Goal: Information Seeking & Learning: Learn about a topic

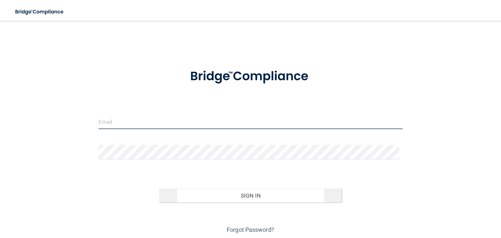
type input "[PERSON_NAME][EMAIL_ADDRESS][DOMAIN_NAME]"
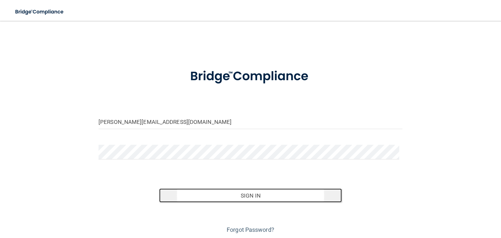
click at [272, 192] on button "Sign In" at bounding box center [250, 195] width 182 height 14
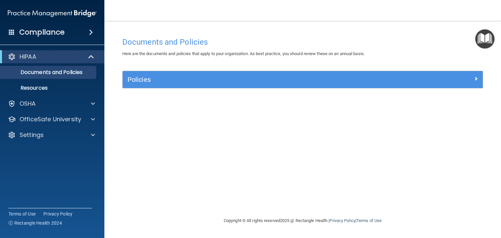
click at [48, 33] on h4 "Compliance" at bounding box center [41, 32] width 45 height 9
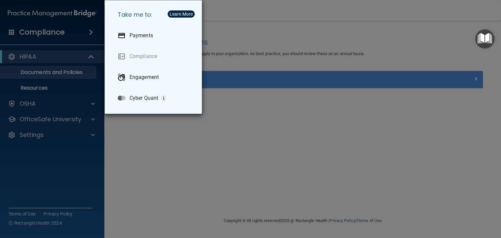
click at [223, 151] on div "Take me to: Payments Compliance Engagement Cyber Quant" at bounding box center [250, 119] width 501 height 238
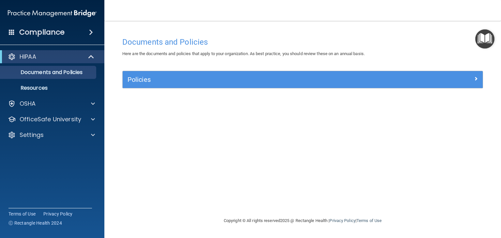
click at [484, 38] on img "Open Resource Center" at bounding box center [484, 38] width 19 height 19
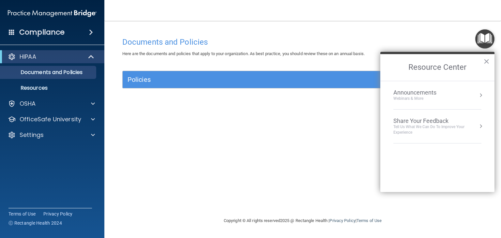
click at [443, 89] on div "Announcements" at bounding box center [421, 92] width 56 height 7
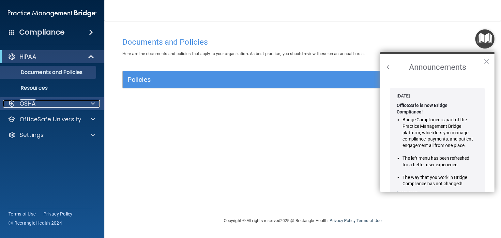
click at [37, 102] on div "OSHA" at bounding box center [43, 104] width 81 height 8
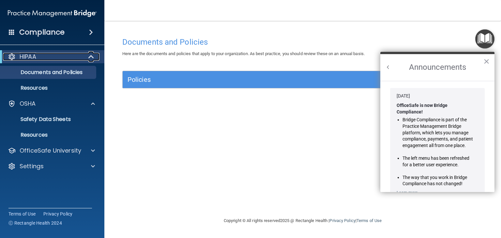
click at [88, 58] on div at bounding box center [91, 57] width 16 height 8
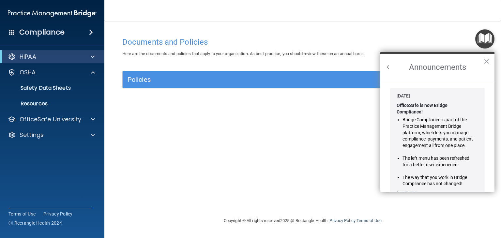
click at [389, 67] on button "Back to Resource Center Home" at bounding box center [388, 67] width 7 height 7
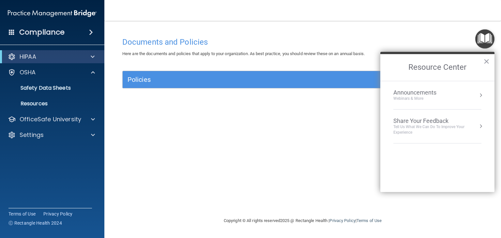
click at [436, 98] on div "Webinars & More" at bounding box center [421, 99] width 56 height 6
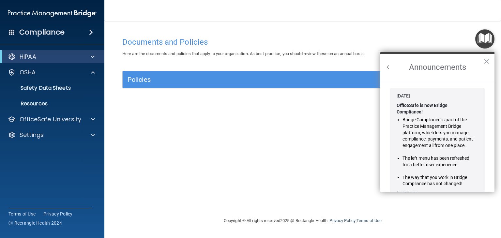
scroll to position [107, 0]
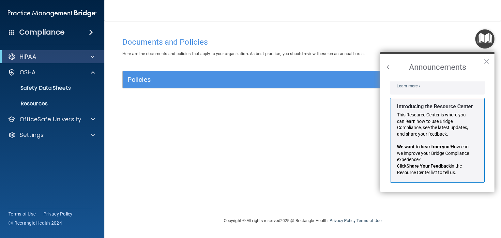
click at [85, 12] on img at bounding box center [52, 13] width 89 height 13
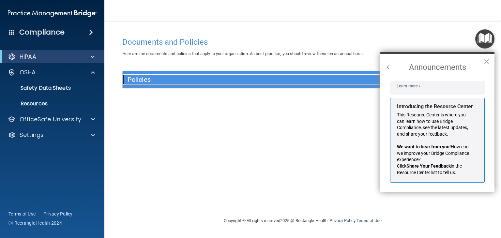
click at [261, 77] on h5 "Policies" at bounding box center [257, 79] width 260 height 7
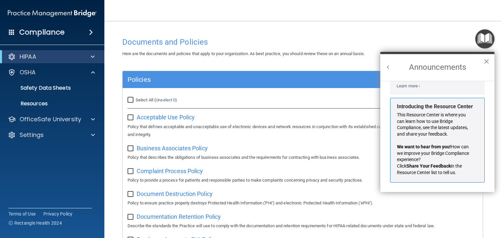
click at [486, 61] on button "×" at bounding box center [486, 61] width 6 height 10
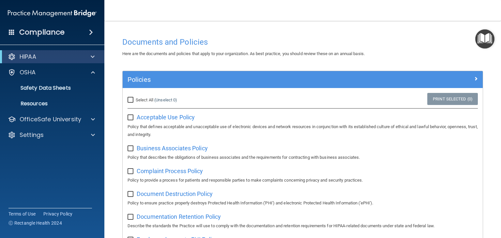
click at [65, 36] on div "Compliance" at bounding box center [52, 32] width 104 height 14
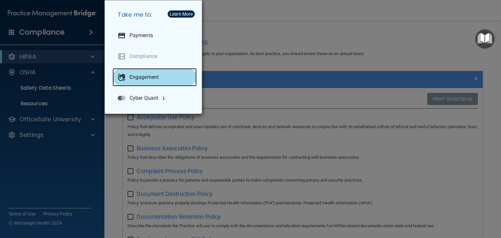
click at [141, 75] on p "Engagement" at bounding box center [143, 77] width 29 height 7
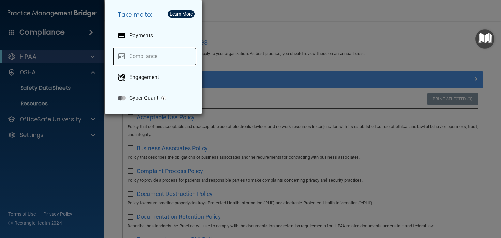
click at [143, 58] on link "Compliance" at bounding box center [154, 56] width 84 height 18
click at [122, 57] on link "Compliance" at bounding box center [154, 56] width 84 height 18
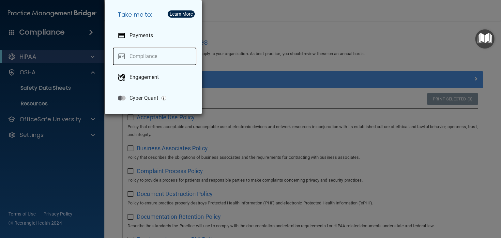
click at [122, 57] on link "Compliance" at bounding box center [154, 56] width 84 height 18
click at [149, 57] on link "Compliance" at bounding box center [154, 56] width 84 height 18
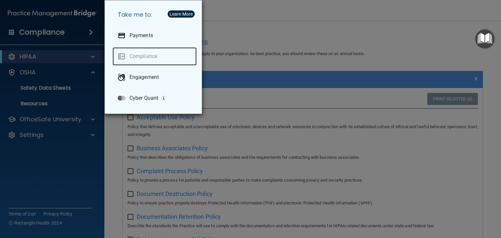
click at [149, 57] on link "Compliance" at bounding box center [154, 56] width 84 height 18
click at [403, 33] on div "Take me to: Payments Compliance Engagement Cyber Quant" at bounding box center [250, 119] width 501 height 238
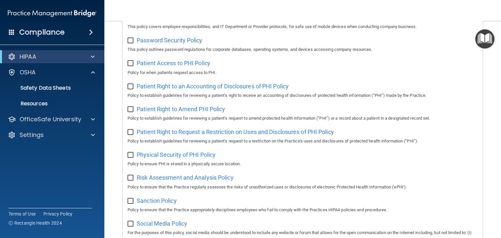
scroll to position [429, 0]
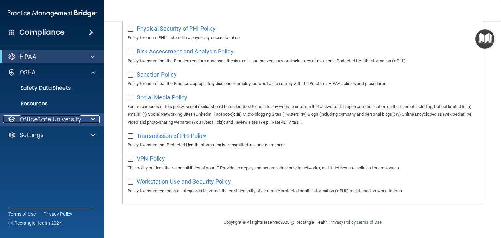
click at [56, 120] on p "OfficeSafe University" at bounding box center [51, 119] width 62 height 8
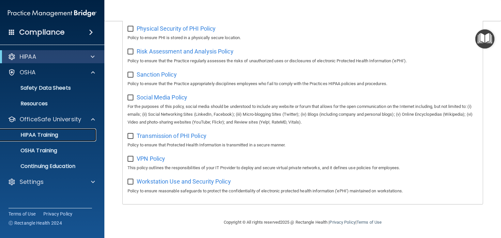
click at [48, 134] on p "HIPAA Training" at bounding box center [31, 135] width 54 height 7
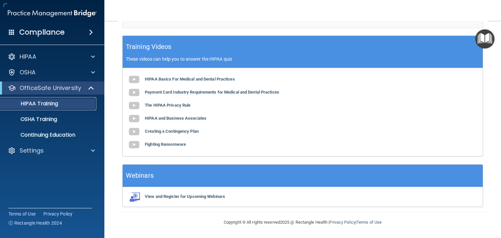
scroll to position [252, 0]
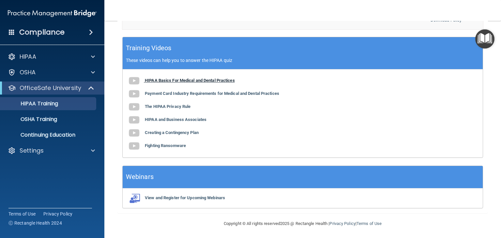
click at [185, 78] on b "HIPAA Basics For Medical and Dental Practices" at bounding box center [190, 80] width 90 height 5
click at [161, 197] on b "View and Register for Upcoming Webinars" at bounding box center [185, 197] width 80 height 5
click at [57, 102] on p "HIPAA Training" at bounding box center [31, 103] width 54 height 7
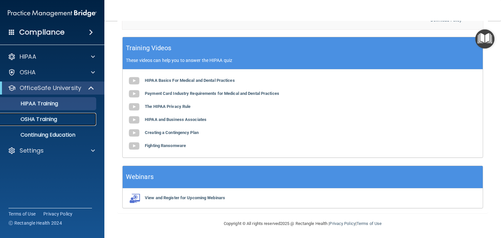
click at [60, 119] on div "OSHA Training" at bounding box center [48, 119] width 89 height 7
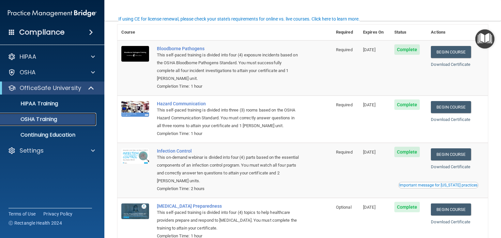
scroll to position [35, 0]
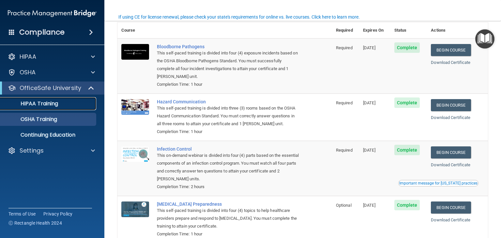
click at [33, 101] on p "HIPAA Training" at bounding box center [31, 103] width 54 height 7
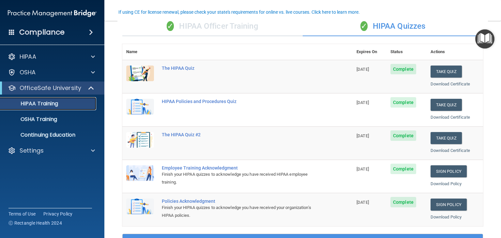
scroll to position [54, 0]
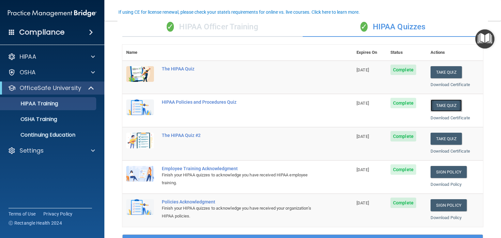
click at [447, 108] on button "Take Quiz" at bounding box center [445, 105] width 31 height 12
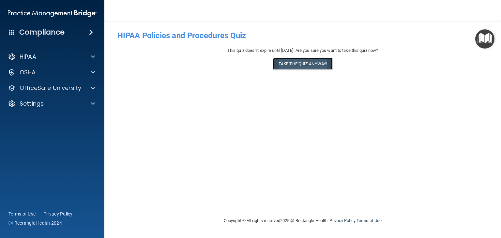
click at [297, 66] on button "Take the quiz anyway!" at bounding box center [302, 64] width 59 height 12
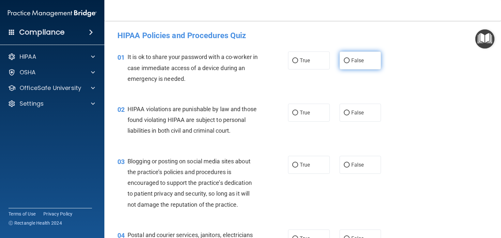
click at [351, 66] on label "False" at bounding box center [360, 61] width 42 height 18
click at [349, 63] on input "False" at bounding box center [347, 60] width 6 height 5
radio input "true"
click at [300, 115] on span "True" at bounding box center [305, 113] width 10 height 6
click at [297, 115] on input "True" at bounding box center [295, 113] width 6 height 5
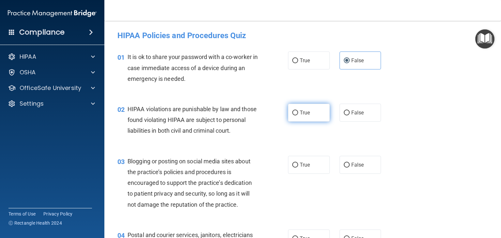
radio input "true"
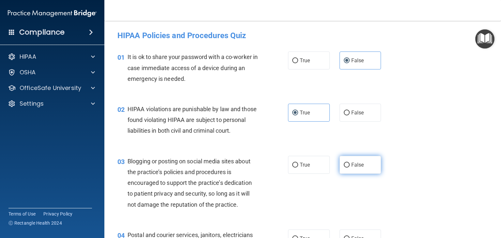
click at [344, 168] on input "False" at bounding box center [347, 165] width 6 height 5
radio input "true"
click at [432, 148] on div "02 HIPAA violations are punishable by law and those found violating HIPAA are s…" at bounding box center [302, 122] width 380 height 52
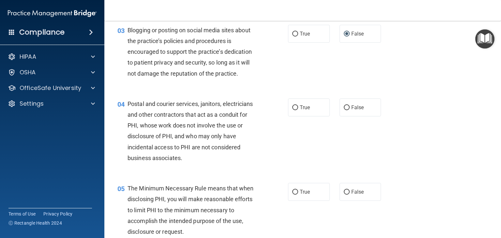
scroll to position [143, 0]
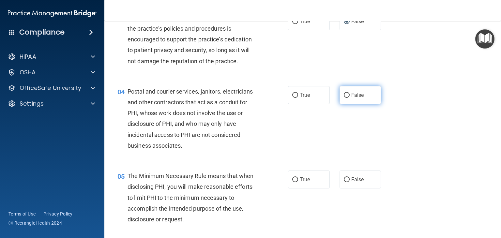
click at [344, 98] on input "False" at bounding box center [347, 95] width 6 height 5
radio input "true"
click at [293, 188] on label "True" at bounding box center [309, 179] width 42 height 18
click at [293, 182] on input "True" at bounding box center [295, 179] width 6 height 5
radio input "true"
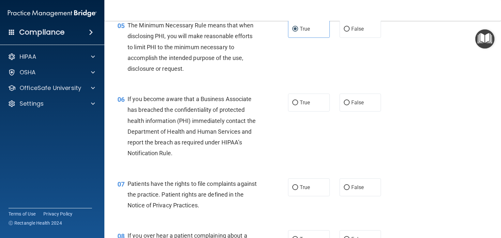
scroll to position [299, 0]
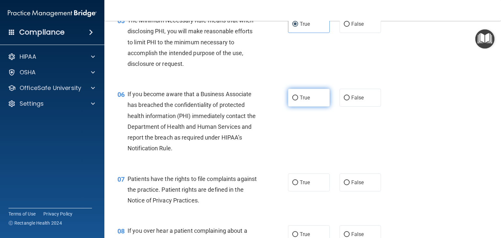
click at [312, 107] on label "True" at bounding box center [309, 98] width 42 height 18
click at [298, 100] on input "True" at bounding box center [295, 98] width 6 height 5
radio input "true"
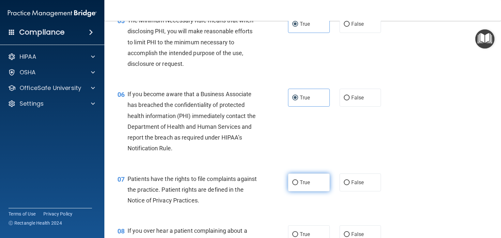
click at [301, 185] on span "True" at bounding box center [305, 182] width 10 height 6
click at [298, 185] on input "True" at bounding box center [295, 182] width 6 height 5
radio input "true"
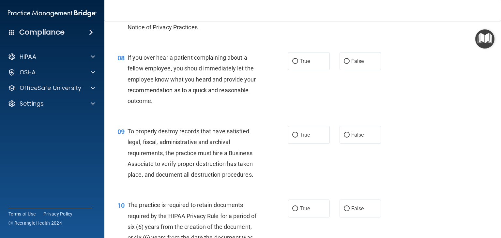
scroll to position [462, 0]
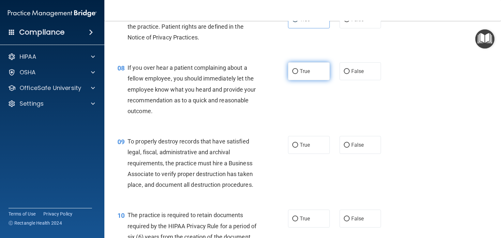
click at [306, 74] on span "True" at bounding box center [305, 71] width 10 height 6
click at [298, 74] on input "True" at bounding box center [295, 71] width 6 height 5
radio input "true"
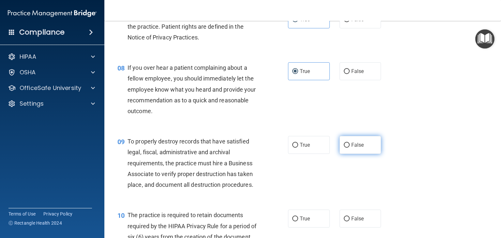
click at [355, 148] on span "False" at bounding box center [357, 145] width 13 height 6
click at [349, 148] on input "False" at bounding box center [347, 145] width 6 height 5
radio input "true"
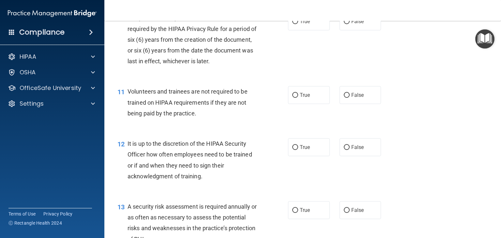
scroll to position [672, 0]
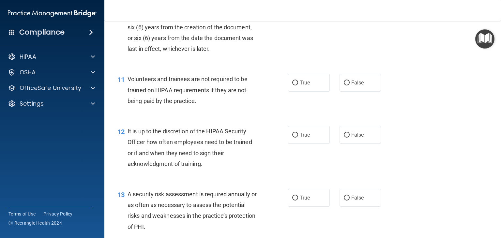
drag, startPoint x: 493, startPoint y: 118, endPoint x: 493, endPoint y: 112, distance: 5.2
click at [493, 112] on main "- HIPAA Policies and Procedures Quiz This quiz doesn’t expire until 12/24/2025.…" at bounding box center [302, 129] width 396 height 217
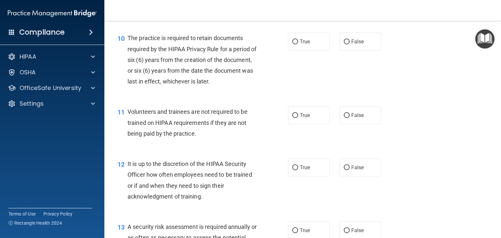
scroll to position [637, 0]
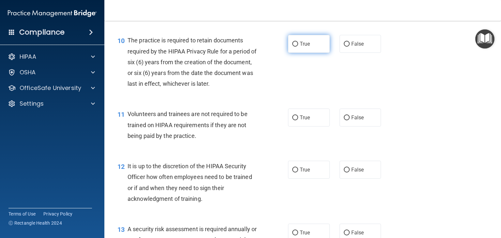
click at [302, 53] on label "True" at bounding box center [309, 44] width 42 height 18
click at [298, 47] on input "True" at bounding box center [295, 44] width 6 height 5
radio input "true"
click at [355, 126] on label "False" at bounding box center [360, 118] width 42 height 18
click at [349, 120] on input "False" at bounding box center [347, 117] width 6 height 5
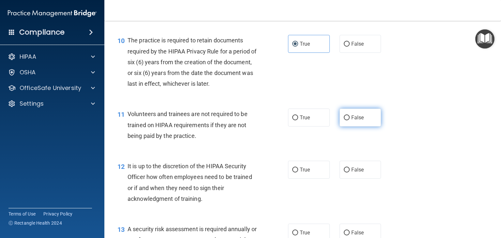
radio input "true"
click at [303, 173] on span "True" at bounding box center [305, 170] width 10 height 6
click at [298, 172] on input "True" at bounding box center [295, 170] width 6 height 5
radio input "true"
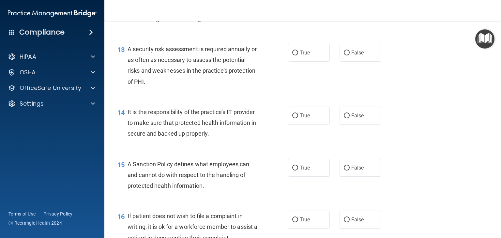
scroll to position [834, 0]
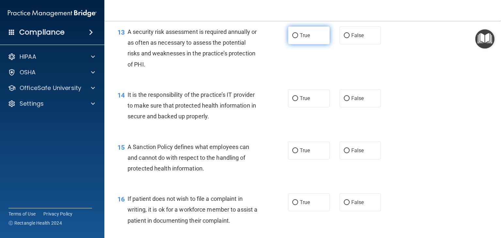
click at [313, 44] on label "True" at bounding box center [309, 35] width 42 height 18
click at [298, 38] on input "True" at bounding box center [295, 35] width 6 height 5
radio input "true"
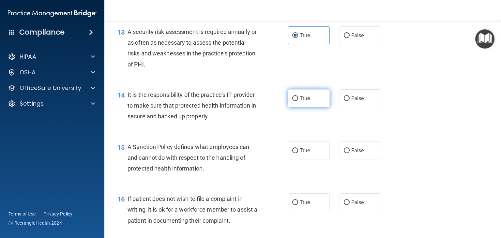
click at [303, 101] on span "True" at bounding box center [305, 98] width 10 height 6
click at [298, 101] on input "True" at bounding box center [295, 98] width 6 height 5
radio input "true"
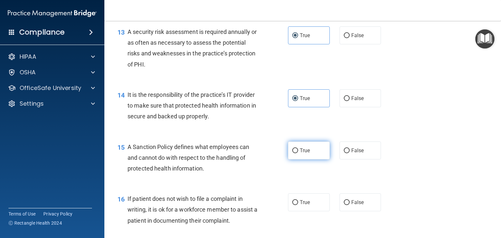
click at [303, 159] on label "True" at bounding box center [309, 150] width 42 height 18
click at [298, 153] on input "True" at bounding box center [295, 150] width 6 height 5
radio input "true"
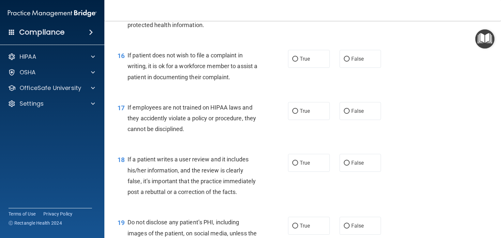
scroll to position [984, 0]
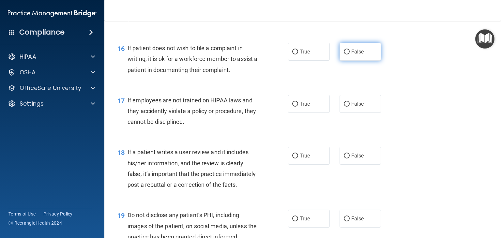
click at [347, 61] on label "False" at bounding box center [360, 52] width 42 height 18
click at [347, 54] on input "False" at bounding box center [347, 52] width 6 height 5
radio input "true"
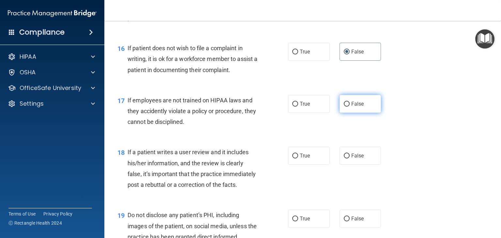
click at [353, 107] on span "False" at bounding box center [357, 104] width 13 height 6
click at [349, 107] on input "False" at bounding box center [347, 104] width 6 height 5
radio input "true"
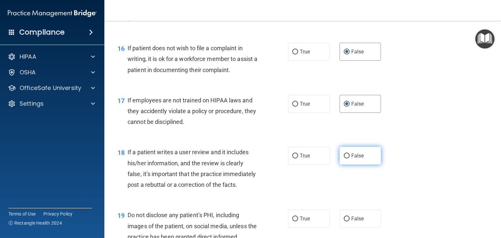
click at [349, 162] on label "False" at bounding box center [360, 156] width 42 height 18
click at [349, 158] on input "False" at bounding box center [347, 156] width 6 height 5
radio input "true"
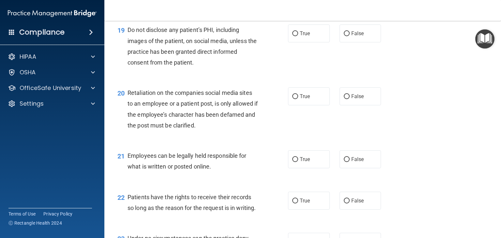
scroll to position [1172, 0]
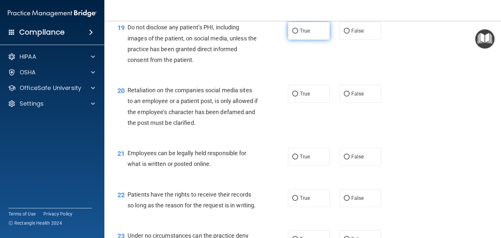
click at [303, 34] on span "True" at bounding box center [305, 31] width 10 height 6
click at [298, 34] on input "True" at bounding box center [295, 31] width 6 height 5
radio input "true"
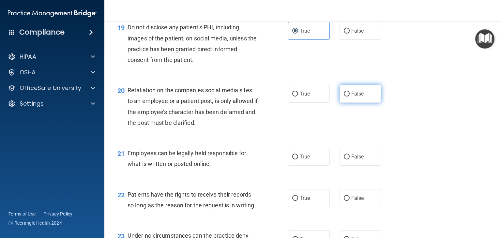
click at [354, 97] on span "False" at bounding box center [357, 94] width 13 height 6
click at [349, 96] on input "False" at bounding box center [347, 94] width 6 height 5
radio input "true"
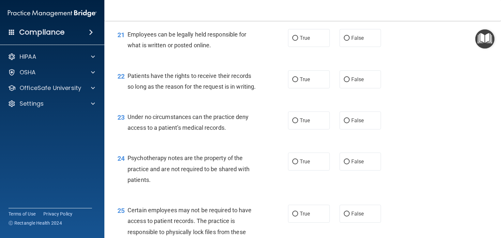
scroll to position [1293, 0]
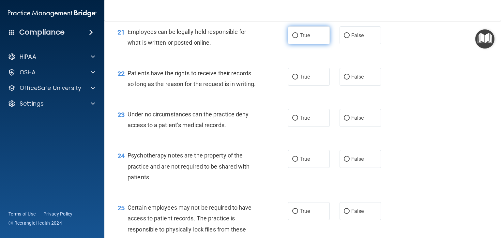
click at [310, 44] on label "True" at bounding box center [309, 35] width 42 height 18
click at [298, 38] on input "True" at bounding box center [295, 35] width 6 height 5
radio input "true"
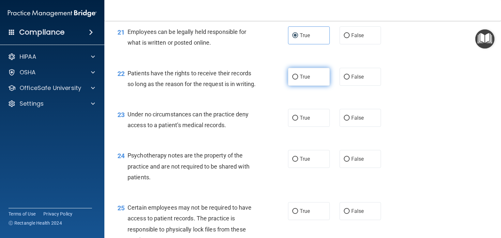
click at [300, 80] on span "True" at bounding box center [305, 77] width 10 height 6
click at [298, 80] on input "True" at bounding box center [295, 77] width 6 height 5
radio input "true"
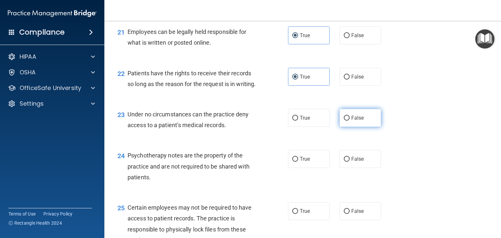
click at [347, 127] on label "False" at bounding box center [360, 118] width 42 height 18
click at [347, 121] on input "False" at bounding box center [347, 118] width 6 height 5
radio input "true"
click at [360, 168] on label "False" at bounding box center [360, 159] width 42 height 18
click at [349, 162] on input "False" at bounding box center [347, 159] width 6 height 5
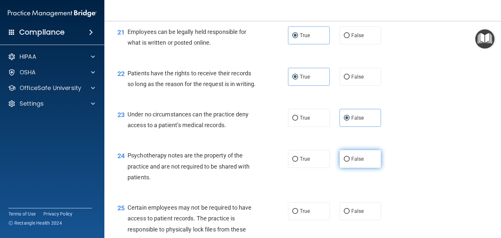
radio input "true"
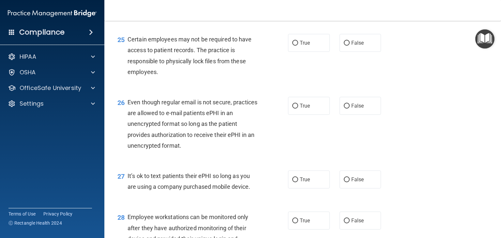
scroll to position [1486, 0]
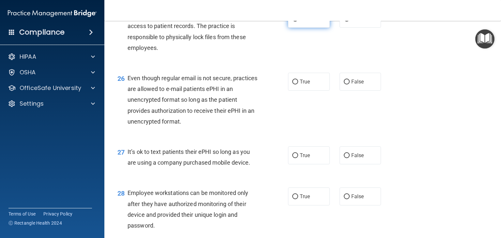
click at [310, 28] on label "True" at bounding box center [309, 19] width 42 height 18
click at [298, 22] on input "True" at bounding box center [295, 19] width 6 height 5
radio input "true"
click at [354, 91] on label "False" at bounding box center [360, 82] width 42 height 18
click at [349, 84] on input "False" at bounding box center [347, 82] width 6 height 5
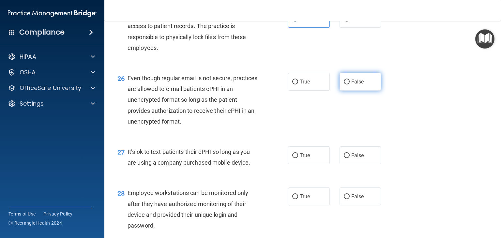
radio input "true"
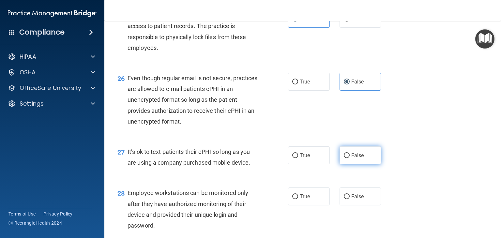
click at [347, 164] on label "False" at bounding box center [360, 155] width 42 height 18
click at [347, 158] on input "False" at bounding box center [347, 155] width 6 height 5
radio input "true"
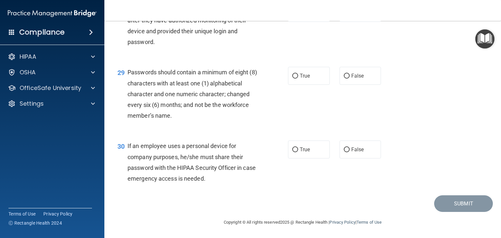
scroll to position [1683, 0]
click at [305, 22] on label "True" at bounding box center [309, 13] width 42 height 18
click at [298, 16] on input "True" at bounding box center [295, 13] width 6 height 5
radio input "true"
click at [300, 79] on span "True" at bounding box center [305, 76] width 10 height 6
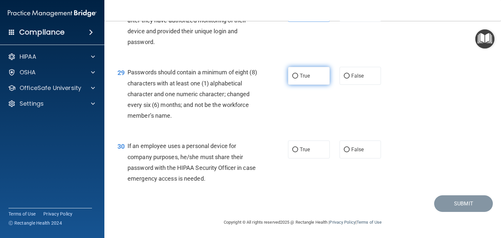
click at [297, 79] on input "True" at bounding box center [295, 76] width 6 height 5
radio input "true"
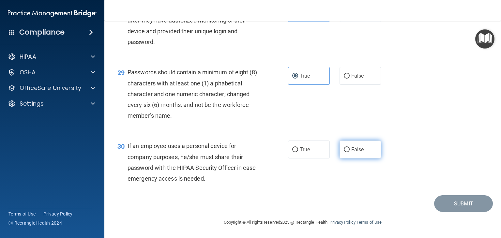
click at [347, 158] on label "False" at bounding box center [360, 149] width 42 height 18
click at [347, 152] on input "False" at bounding box center [347, 149] width 6 height 5
radio input "true"
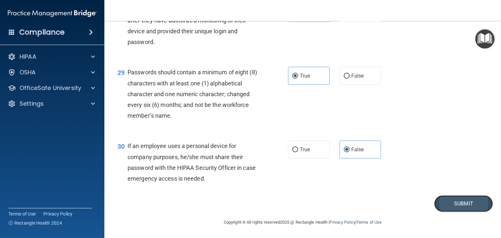
click at [461, 212] on button "Submit" at bounding box center [463, 203] width 59 height 17
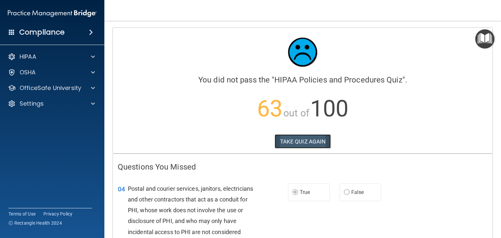
click at [300, 139] on button "TAKE QUIZ AGAIN" at bounding box center [302, 141] width 56 height 14
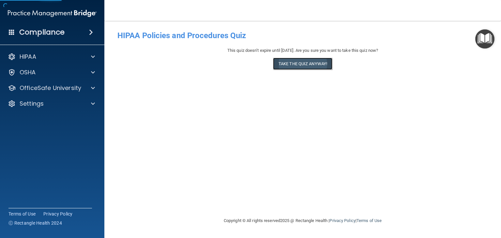
click at [306, 63] on button "Take the quiz anyway!" at bounding box center [302, 64] width 59 height 12
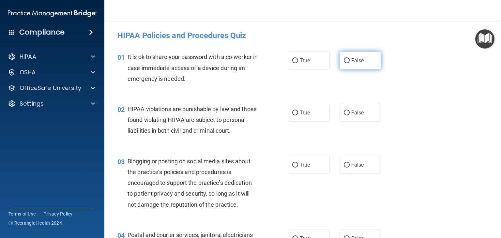
click at [351, 57] on span "False" at bounding box center [357, 60] width 13 height 6
click at [349, 58] on input "False" at bounding box center [347, 60] width 6 height 5
radio input "true"
click at [309, 114] on label "True" at bounding box center [309, 113] width 42 height 18
click at [298, 114] on input "True" at bounding box center [295, 113] width 6 height 5
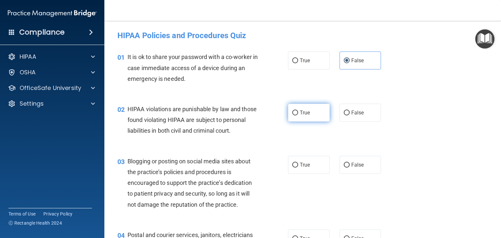
radio input "true"
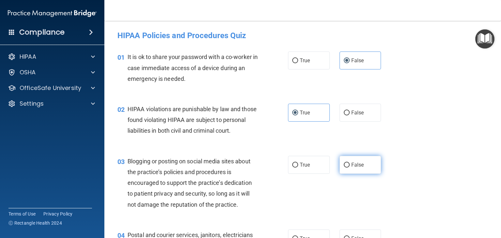
click at [357, 168] on span "False" at bounding box center [357, 165] width 13 height 6
click at [349, 168] on input "False" at bounding box center [347, 165] width 6 height 5
radio input "true"
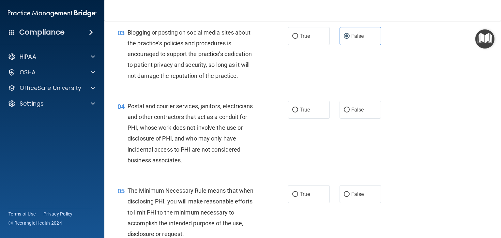
scroll to position [131, 0]
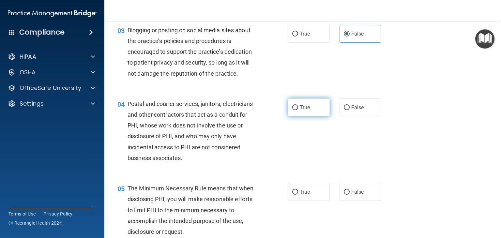
click at [305, 116] on label "True" at bounding box center [309, 107] width 42 height 18
click at [298, 110] on input "True" at bounding box center [295, 107] width 6 height 5
radio input "true"
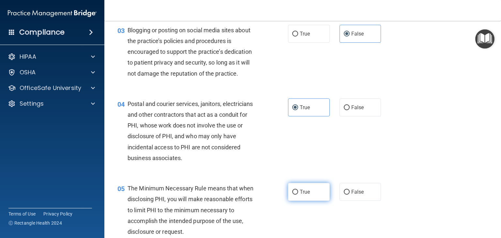
click at [300, 195] on span "True" at bounding box center [305, 192] width 10 height 6
click at [297, 195] on input "True" at bounding box center [295, 192] width 6 height 5
radio input "true"
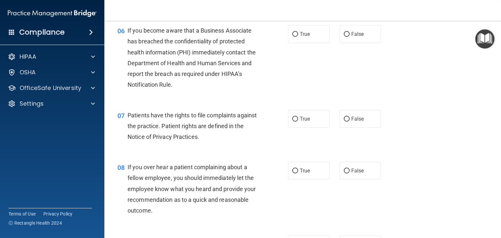
scroll to position [367, 0]
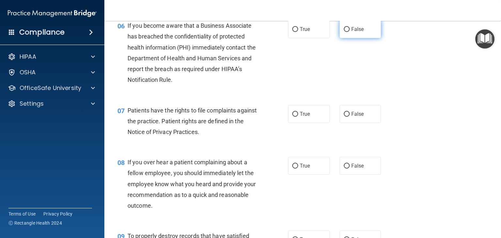
click at [351, 32] on span "False" at bounding box center [357, 29] width 13 height 6
click at [349, 32] on input "False" at bounding box center [347, 29] width 6 height 5
radio input "true"
click at [309, 120] on label "True" at bounding box center [309, 114] width 42 height 18
click at [298, 117] on input "True" at bounding box center [295, 114] width 6 height 5
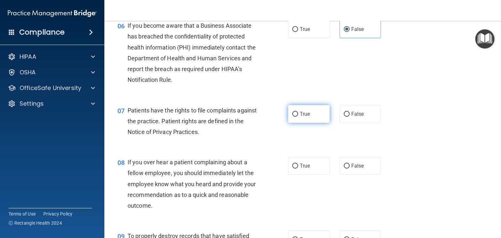
radio input "true"
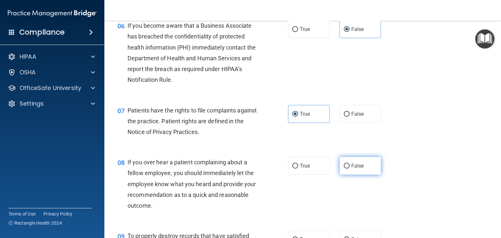
click at [346, 169] on input "False" at bounding box center [347, 166] width 6 height 5
radio input "true"
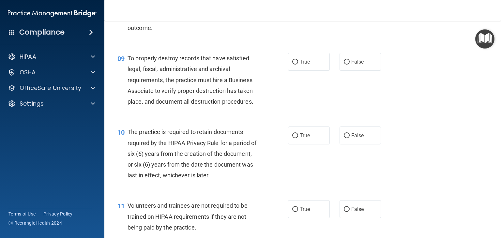
scroll to position [553, 0]
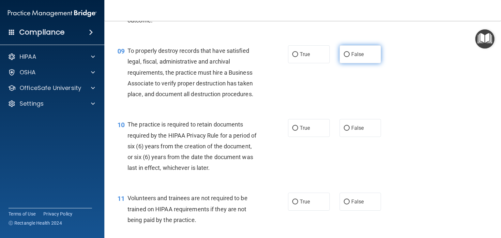
click at [345, 57] on input "False" at bounding box center [347, 54] width 6 height 5
radio input "true"
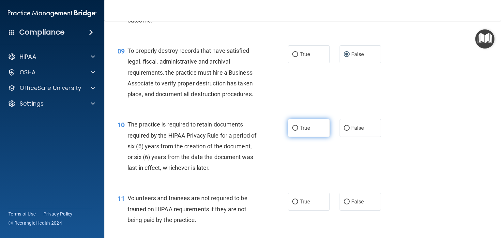
click at [315, 137] on label "True" at bounding box center [309, 128] width 42 height 18
click at [298, 131] on input "True" at bounding box center [295, 128] width 6 height 5
radio input "true"
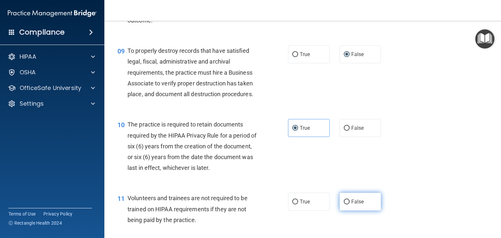
click at [353, 205] on span "False" at bounding box center [357, 202] width 13 height 6
click at [349, 204] on input "False" at bounding box center [347, 201] width 6 height 5
radio input "true"
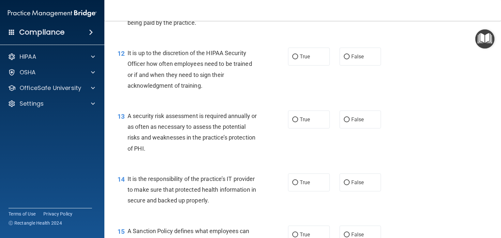
scroll to position [759, 0]
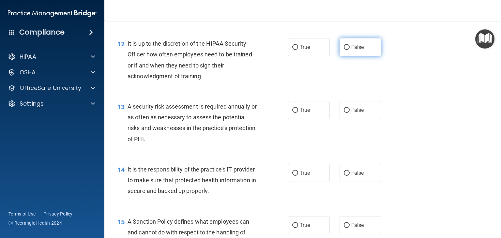
click at [344, 50] on input "False" at bounding box center [347, 47] width 6 height 5
radio input "true"
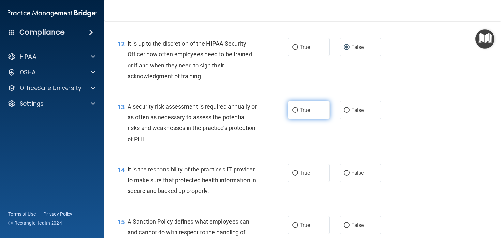
click at [300, 113] on span "True" at bounding box center [305, 110] width 10 height 6
click at [297, 113] on input "True" at bounding box center [295, 110] width 6 height 5
radio input "true"
click at [352, 176] on span "False" at bounding box center [357, 173] width 13 height 6
click at [349, 176] on input "False" at bounding box center [347, 173] width 6 height 5
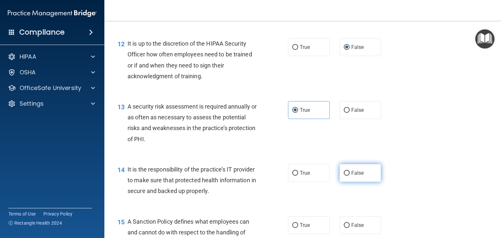
radio input "true"
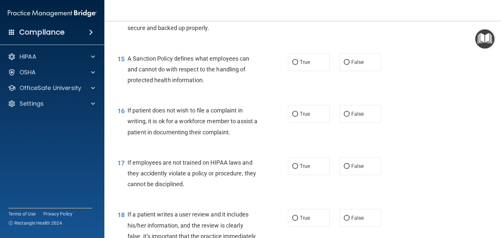
scroll to position [935, 0]
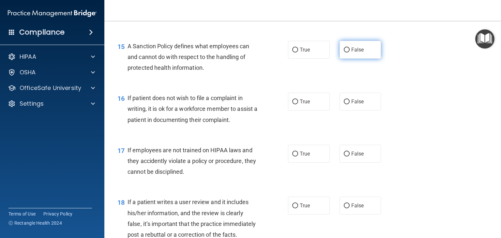
click at [351, 53] on span "False" at bounding box center [357, 50] width 13 height 6
click at [349, 52] on input "False" at bounding box center [347, 50] width 6 height 5
radio input "true"
click at [295, 104] on input "True" at bounding box center [295, 101] width 6 height 5
radio input "true"
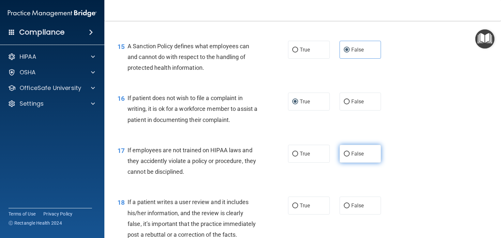
click at [345, 163] on label "False" at bounding box center [360, 154] width 42 height 18
click at [345, 156] on input "False" at bounding box center [347, 154] width 6 height 5
radio input "true"
click at [347, 214] on label "False" at bounding box center [360, 206] width 42 height 18
click at [347, 208] on input "False" at bounding box center [347, 205] width 6 height 5
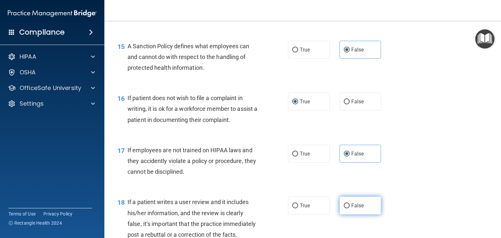
radio input "true"
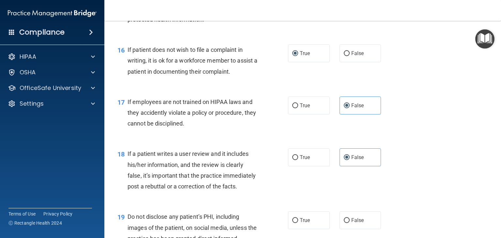
scroll to position [988, 0]
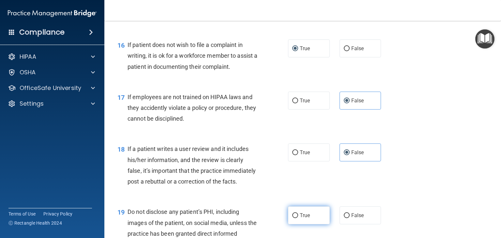
click at [303, 224] on label "True" at bounding box center [309, 215] width 42 height 18
click at [298, 218] on input "True" at bounding box center [295, 215] width 6 height 5
radio input "true"
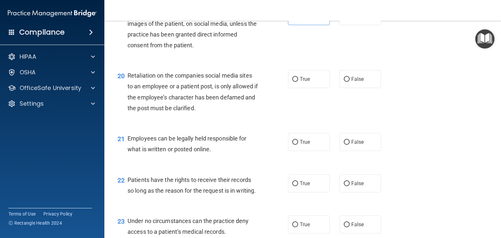
scroll to position [1204, 0]
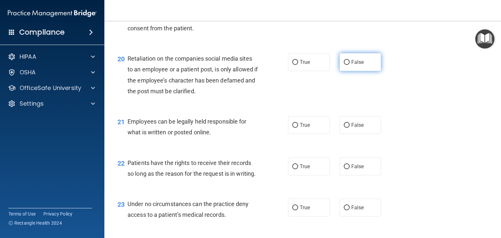
click at [362, 71] on label "False" at bounding box center [360, 62] width 42 height 18
click at [349, 65] on input "False" at bounding box center [347, 62] width 6 height 5
radio input "true"
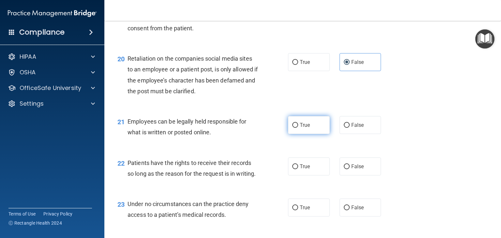
click at [296, 134] on label "True" at bounding box center [309, 125] width 42 height 18
click at [296, 128] on input "True" at bounding box center [295, 125] width 6 height 5
radio input "true"
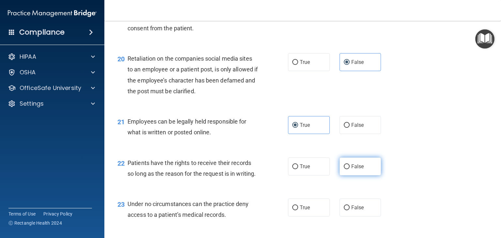
click at [358, 175] on label "False" at bounding box center [360, 166] width 42 height 18
click at [349, 169] on input "False" at bounding box center [347, 166] width 6 height 5
radio input "true"
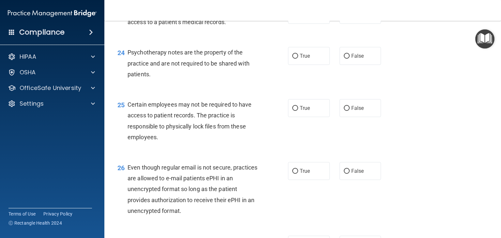
scroll to position [1401, 0]
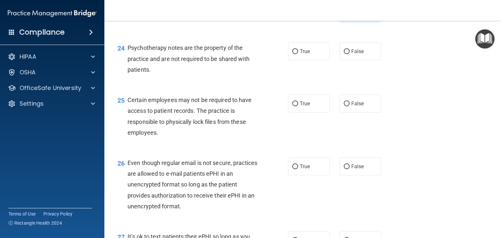
click at [347, 19] on label "False" at bounding box center [360, 10] width 42 height 18
click at [347, 13] on input "False" at bounding box center [347, 10] width 6 height 5
radio input "true"
click at [301, 54] on span "True" at bounding box center [305, 51] width 10 height 6
click at [298, 54] on input "True" at bounding box center [295, 51] width 6 height 5
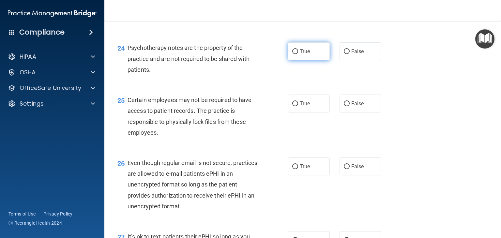
radio input "true"
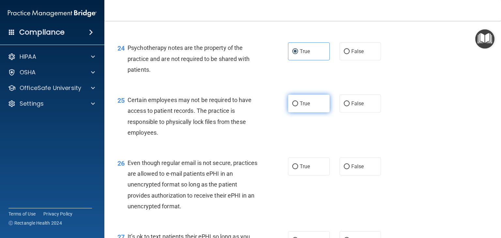
click at [295, 106] on input "True" at bounding box center [295, 103] width 6 height 5
radio input "true"
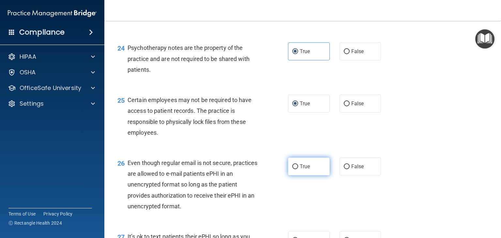
click at [307, 175] on label "True" at bounding box center [309, 166] width 42 height 18
click at [298, 169] on input "True" at bounding box center [295, 166] width 6 height 5
radio input "true"
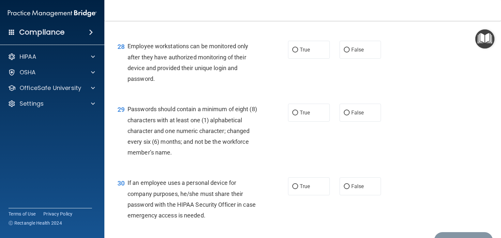
scroll to position [1635, 0]
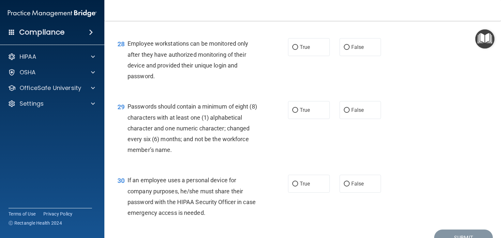
click at [361, 15] on label "False" at bounding box center [360, 6] width 42 height 18
click at [349, 9] on input "False" at bounding box center [347, 6] width 6 height 5
radio input "true"
click at [389, 66] on div "28 Employee workstations can be monitored only after they have authorized monit…" at bounding box center [302, 61] width 380 height 63
click at [361, 56] on label "False" at bounding box center [360, 47] width 42 height 18
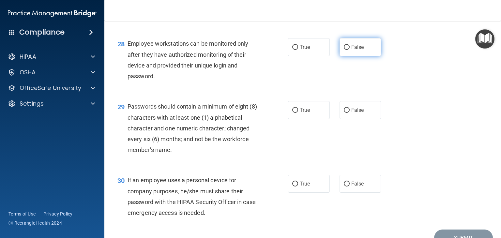
click at [349, 50] on input "False" at bounding box center [347, 47] width 6 height 5
radio input "true"
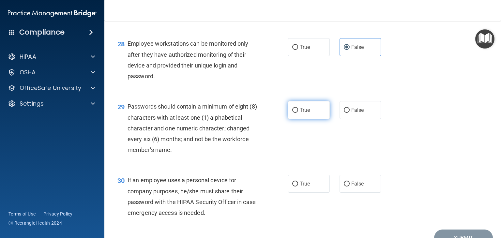
click at [312, 119] on label "True" at bounding box center [309, 110] width 42 height 18
click at [298, 113] on input "True" at bounding box center [295, 110] width 6 height 5
radio input "true"
click at [352, 187] on span "False" at bounding box center [357, 184] width 13 height 6
click at [349, 186] on input "False" at bounding box center [347, 184] width 6 height 5
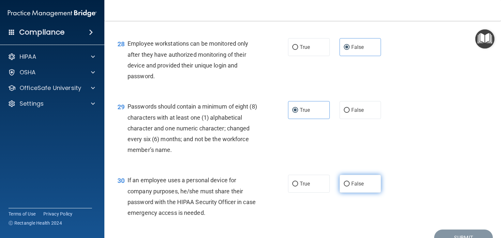
radio input "true"
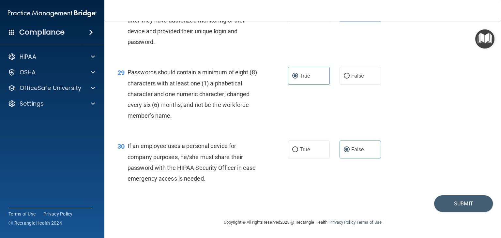
scroll to position [1702, 0]
click at [454, 204] on button "Submit" at bounding box center [463, 203] width 59 height 17
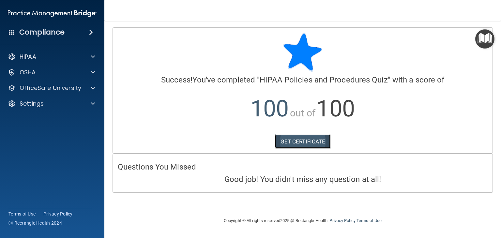
click at [301, 142] on link "GET CERTIFICATE" at bounding box center [303, 141] width 56 height 14
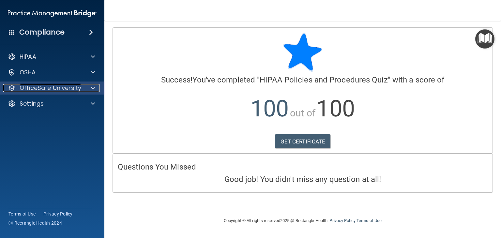
click at [75, 90] on p "OfficeSafe University" at bounding box center [51, 88] width 62 height 8
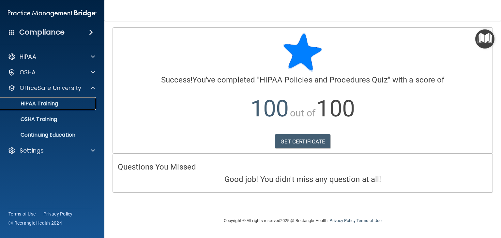
click at [69, 106] on div "HIPAA Training" at bounding box center [48, 103] width 89 height 7
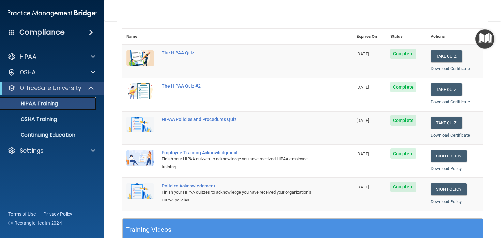
scroll to position [73, 0]
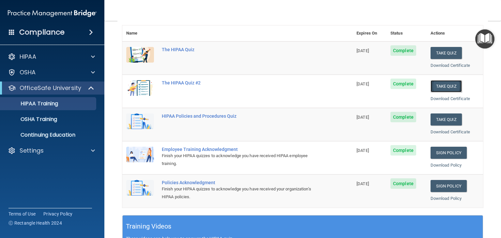
click at [437, 86] on button "Take Quiz" at bounding box center [445, 86] width 31 height 12
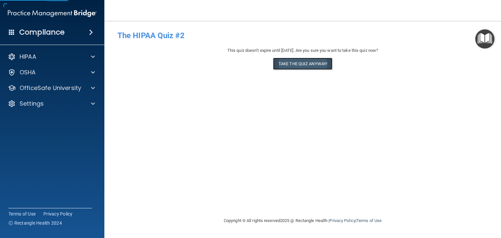
click at [288, 63] on button "Take the quiz anyway!" at bounding box center [302, 64] width 59 height 12
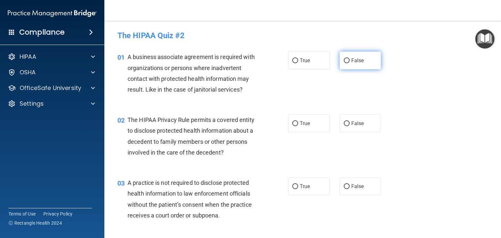
click at [351, 62] on span "False" at bounding box center [357, 60] width 13 height 6
click at [349, 62] on input "False" at bounding box center [347, 60] width 6 height 5
radio input "true"
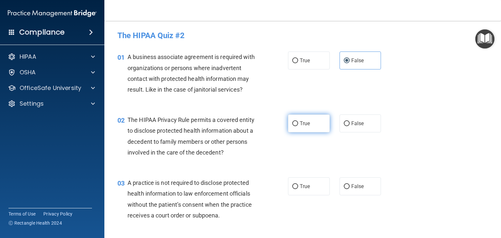
click at [303, 119] on label "True" at bounding box center [309, 123] width 42 height 18
click at [298, 121] on input "True" at bounding box center [295, 123] width 6 height 5
radio input "true"
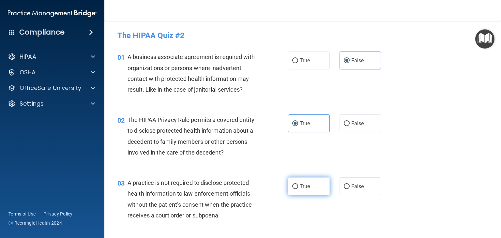
click at [301, 185] on span "True" at bounding box center [305, 186] width 10 height 6
click at [298, 185] on input "True" at bounding box center [295, 186] width 6 height 5
radio input "true"
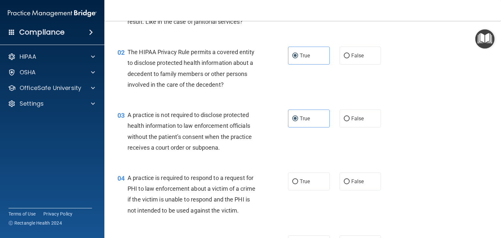
scroll to position [77, 0]
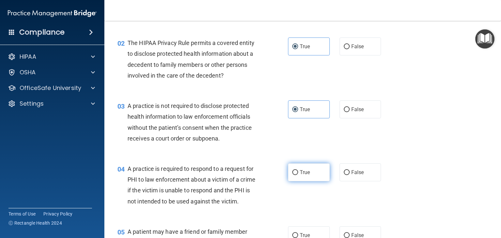
click at [312, 169] on label "True" at bounding box center [309, 172] width 42 height 18
click at [298, 170] on input "True" at bounding box center [295, 172] width 6 height 5
radio input "true"
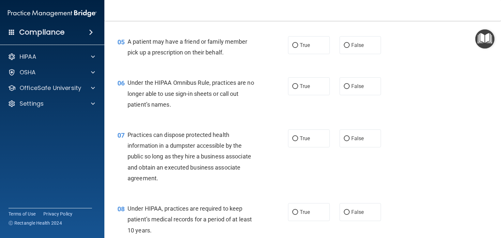
scroll to position [271, 0]
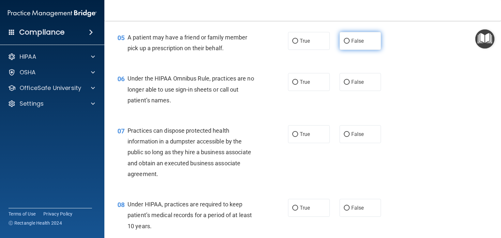
click at [362, 50] on label "False" at bounding box center [360, 41] width 42 height 18
click at [349, 44] on input "False" at bounding box center [347, 41] width 6 height 5
radio input "true"
click at [362, 50] on label "False" at bounding box center [360, 41] width 42 height 18
click at [349, 44] on input "False" at bounding box center [347, 41] width 6 height 5
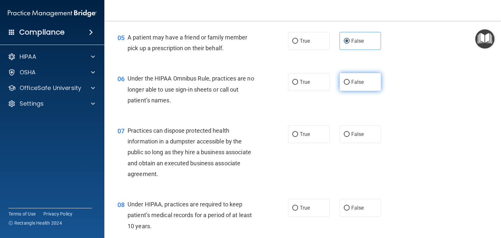
click at [345, 89] on label "False" at bounding box center [360, 82] width 42 height 18
click at [345, 85] on input "False" at bounding box center [347, 82] width 6 height 5
radio input "true"
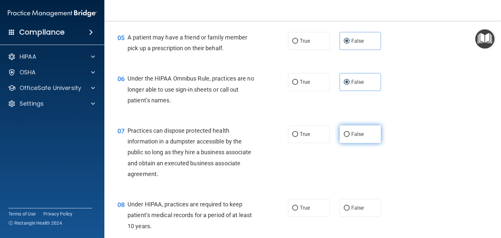
click at [344, 137] on input "False" at bounding box center [347, 134] width 6 height 5
radio input "true"
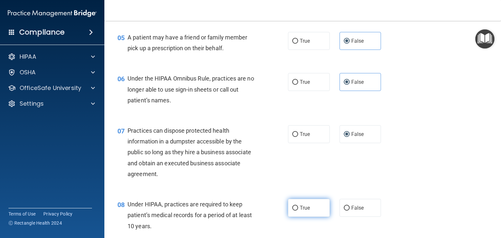
click at [302, 217] on label "True" at bounding box center [309, 208] width 42 height 18
click at [298, 211] on input "True" at bounding box center [295, 208] width 6 height 5
radio input "true"
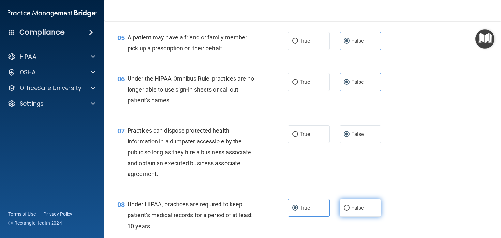
click at [353, 211] on span "False" at bounding box center [357, 208] width 13 height 6
click at [349, 211] on input "False" at bounding box center [347, 208] width 6 height 5
radio input "true"
radio input "false"
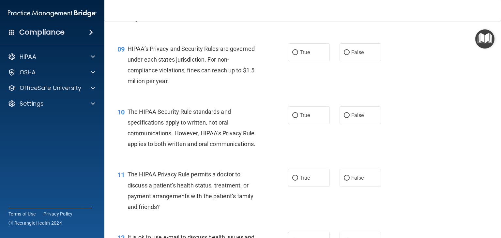
scroll to position [486, 0]
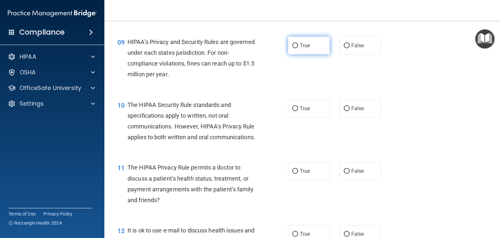
click at [292, 48] on input "True" at bounding box center [295, 45] width 6 height 5
radio input "true"
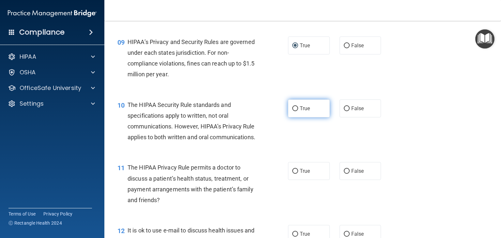
click at [307, 117] on label "True" at bounding box center [309, 108] width 42 height 18
click at [298, 111] on input "True" at bounding box center [295, 108] width 6 height 5
radio input "true"
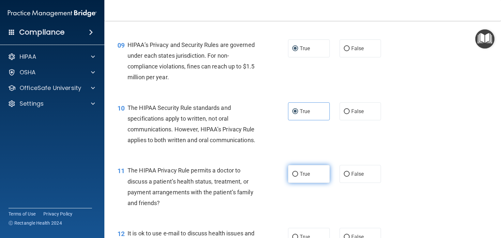
click at [312, 183] on label "True" at bounding box center [309, 174] width 42 height 18
click at [298, 177] on input "True" at bounding box center [295, 174] width 6 height 5
radio input "true"
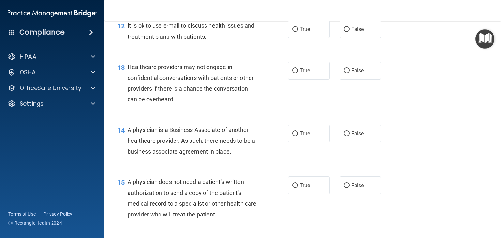
scroll to position [706, 0]
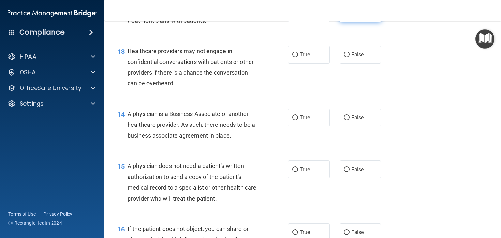
click at [355, 16] on span "False" at bounding box center [357, 13] width 13 height 6
click at [349, 16] on input "False" at bounding box center [347, 13] width 6 height 5
radio input "true"
click at [300, 58] on span "True" at bounding box center [305, 55] width 10 height 6
click at [298, 57] on input "True" at bounding box center [295, 54] width 6 height 5
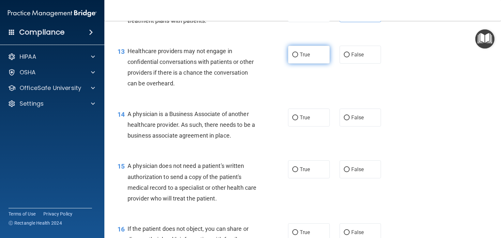
radio input "true"
click at [297, 126] on label "True" at bounding box center [309, 118] width 42 height 18
click at [297, 120] on input "True" at bounding box center [295, 117] width 6 height 5
radio input "true"
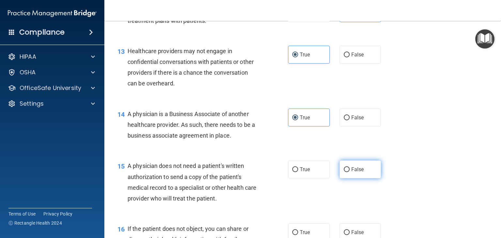
click at [356, 178] on label "False" at bounding box center [360, 169] width 42 height 18
click at [349, 172] on input "False" at bounding box center [347, 169] width 6 height 5
radio input "true"
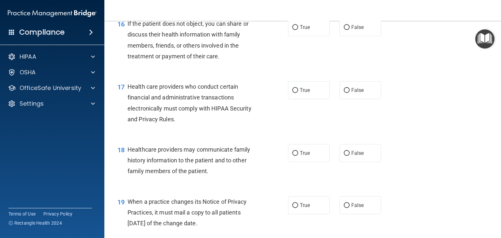
scroll to position [914, 0]
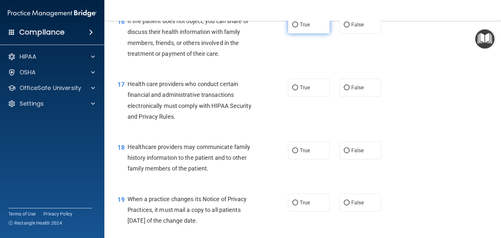
click at [300, 34] on label "True" at bounding box center [309, 25] width 42 height 18
click at [298, 27] on input "True" at bounding box center [295, 24] width 6 height 5
radio input "true"
click at [282, 62] on div "16 If the patient does not object, you can share or discuss their health inform…" at bounding box center [203, 39] width 190 height 47
click at [297, 96] on label "True" at bounding box center [309, 88] width 42 height 18
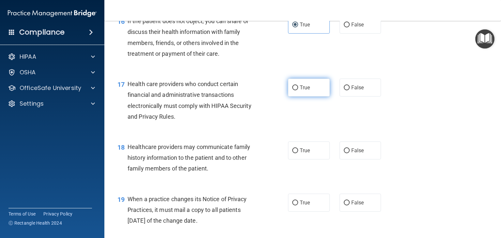
click at [297, 90] on input "True" at bounding box center [295, 87] width 6 height 5
radio input "true"
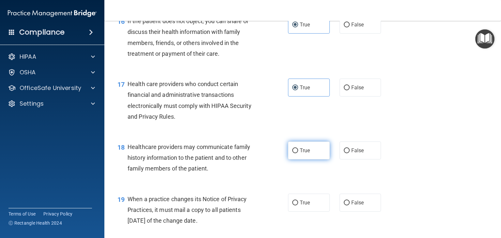
click at [304, 154] on span "True" at bounding box center [305, 150] width 10 height 6
click at [298, 153] on input "True" at bounding box center [295, 150] width 6 height 5
radio input "true"
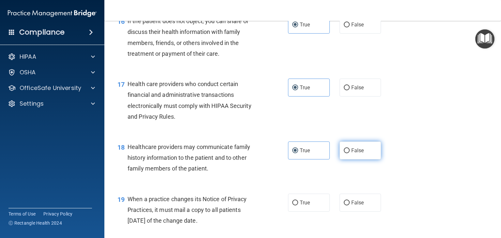
click at [349, 159] on label "False" at bounding box center [360, 150] width 42 height 18
click at [349, 153] on input "False" at bounding box center [347, 150] width 6 height 5
radio input "true"
radio input "false"
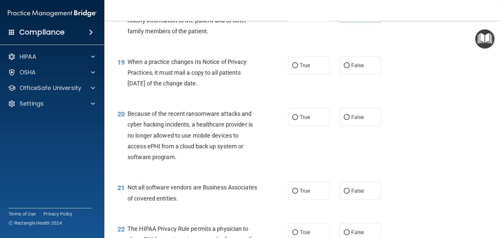
scroll to position [1056, 0]
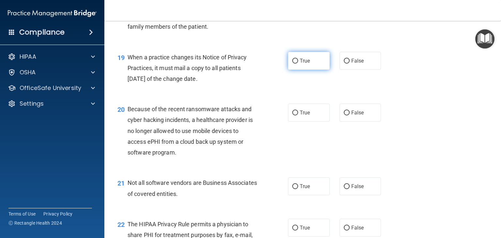
click at [313, 70] on label "True" at bounding box center [309, 61] width 42 height 18
click at [298, 64] on input "True" at bounding box center [295, 61] width 6 height 5
radio input "true"
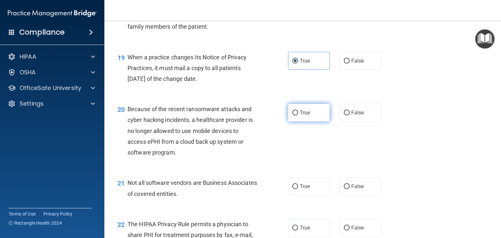
click at [314, 122] on label "True" at bounding box center [309, 113] width 42 height 18
click at [298, 115] on input "True" at bounding box center [295, 113] width 6 height 5
radio input "true"
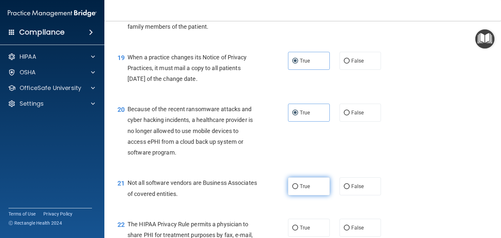
click at [301, 189] on span "True" at bounding box center [305, 186] width 10 height 6
click at [298, 189] on input "True" at bounding box center [295, 186] width 6 height 5
radio input "true"
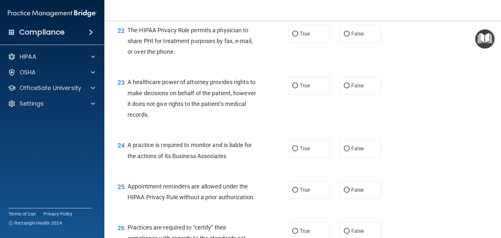
scroll to position [1254, 0]
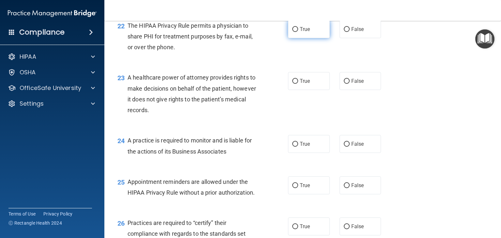
click at [303, 38] on label "True" at bounding box center [309, 29] width 42 height 18
click at [298, 32] on input "True" at bounding box center [295, 29] width 6 height 5
radio input "true"
click at [293, 90] on label "True" at bounding box center [309, 81] width 42 height 18
click at [293, 84] on input "True" at bounding box center [295, 81] width 6 height 5
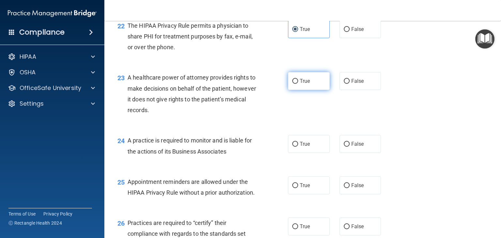
radio input "true"
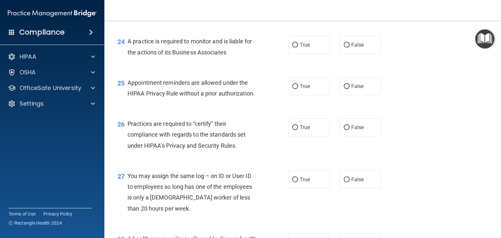
scroll to position [1358, 0]
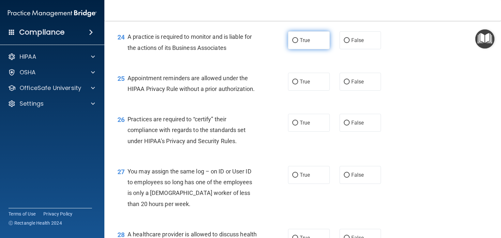
click at [316, 49] on label "True" at bounding box center [309, 40] width 42 height 18
click at [298, 43] on input "True" at bounding box center [295, 40] width 6 height 5
radio input "true"
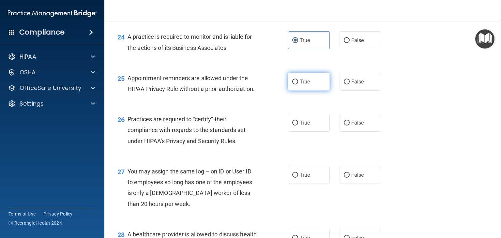
click at [293, 84] on input "True" at bounding box center [295, 82] width 6 height 5
radio input "true"
click at [281, 106] on div "25 Appointment reminders are allowed under the HIPAA Privacy Rule without a pri…" at bounding box center [302, 85] width 380 height 41
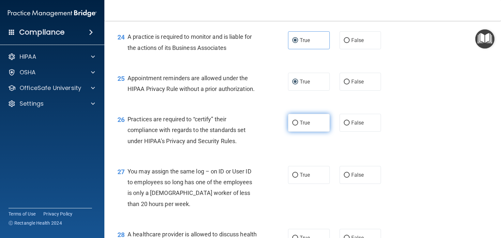
click at [308, 132] on label "True" at bounding box center [309, 123] width 42 height 18
click at [298, 126] on input "True" at bounding box center [295, 123] width 6 height 5
radio input "true"
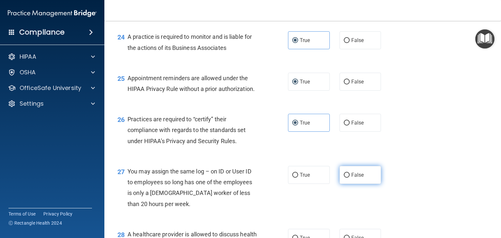
click at [351, 178] on span "False" at bounding box center [357, 175] width 13 height 6
click at [349, 178] on input "False" at bounding box center [347, 175] width 6 height 5
radio input "true"
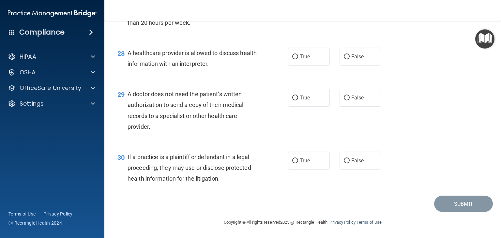
scroll to position [1561, 0]
click at [301, 59] on span "True" at bounding box center [305, 56] width 10 height 6
click at [298, 59] on input "True" at bounding box center [295, 56] width 6 height 5
radio input "true"
click at [273, 78] on div "28 A healthcare provider is allowed to discuss health information with an inter…" at bounding box center [302, 59] width 380 height 41
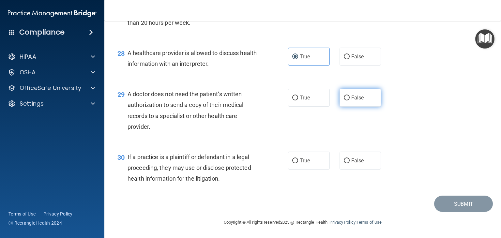
click at [344, 96] on input "False" at bounding box center [347, 98] width 6 height 5
radio input "true"
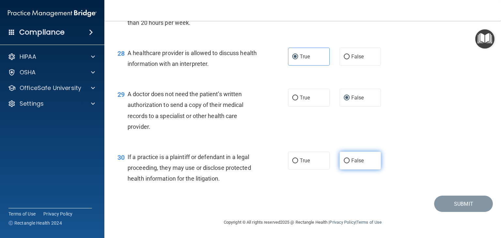
click at [347, 160] on label "False" at bounding box center [360, 161] width 42 height 18
click at [347, 160] on input "False" at bounding box center [347, 160] width 6 height 5
radio input "true"
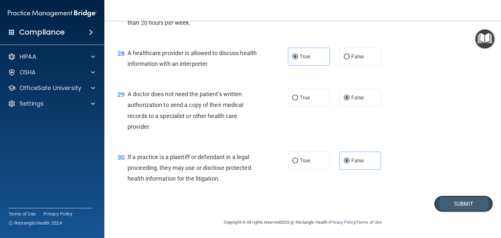
click at [458, 200] on button "Submit" at bounding box center [463, 204] width 59 height 17
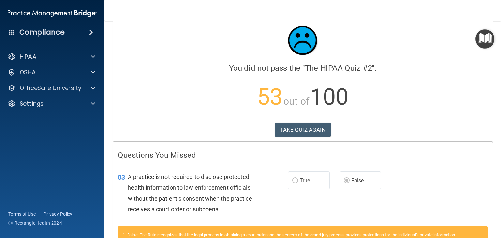
scroll to position [13, 0]
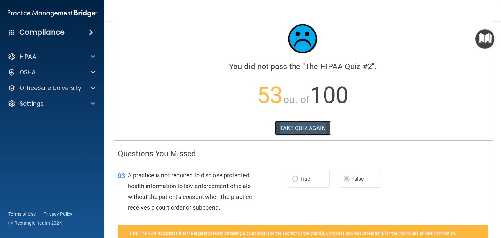
click at [304, 128] on button "TAKE QUIZ AGAIN" at bounding box center [302, 128] width 56 height 14
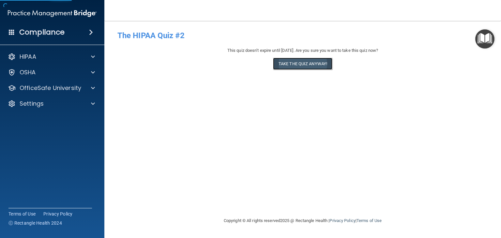
click at [323, 69] on button "Take the quiz anyway!" at bounding box center [302, 64] width 59 height 12
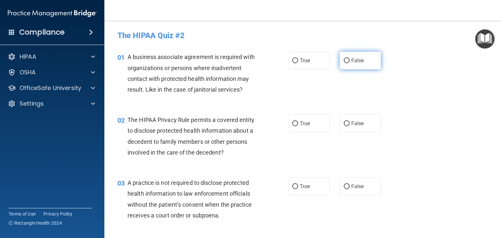
click at [344, 59] on input "False" at bounding box center [347, 60] width 6 height 5
radio input "true"
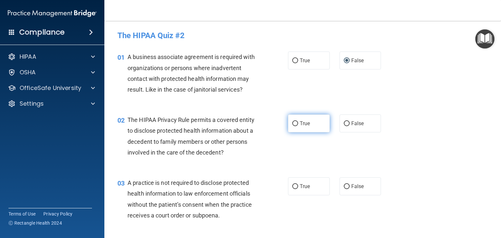
click at [300, 129] on label "True" at bounding box center [309, 123] width 42 height 18
click at [298, 126] on input "True" at bounding box center [295, 123] width 6 height 5
radio input "true"
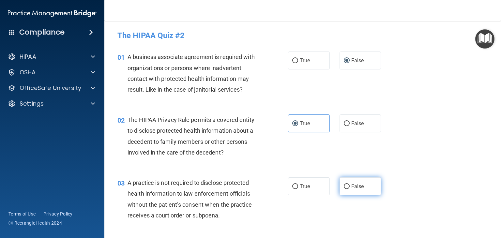
click at [350, 182] on label "False" at bounding box center [360, 186] width 42 height 18
click at [349, 184] on input "False" at bounding box center [347, 186] width 6 height 5
radio input "true"
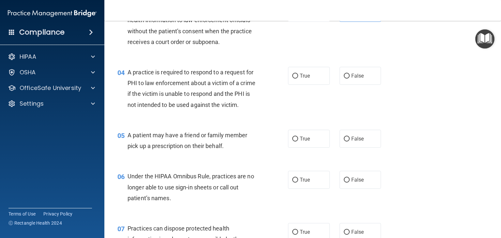
scroll to position [183, 0]
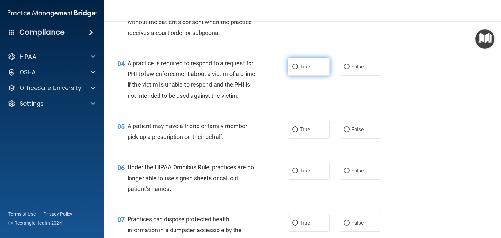
click at [307, 68] on span "True" at bounding box center [305, 67] width 10 height 6
click at [298, 68] on input "True" at bounding box center [295, 67] width 6 height 5
radio input "true"
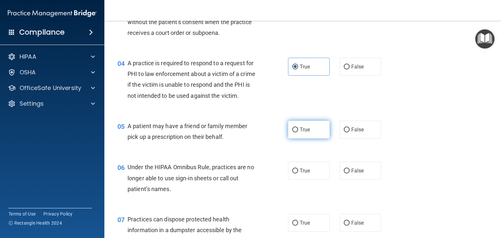
click at [301, 139] on label "True" at bounding box center [309, 130] width 42 height 18
click at [298, 132] on input "True" at bounding box center [295, 129] width 6 height 5
radio input "true"
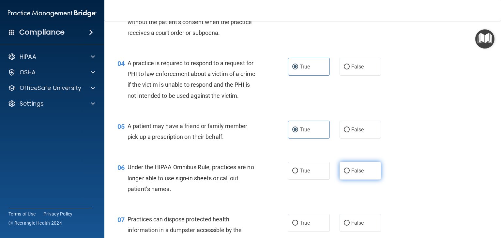
click at [351, 176] on label "False" at bounding box center [360, 171] width 42 height 18
click at [349, 173] on input "False" at bounding box center [347, 171] width 6 height 5
radio input "true"
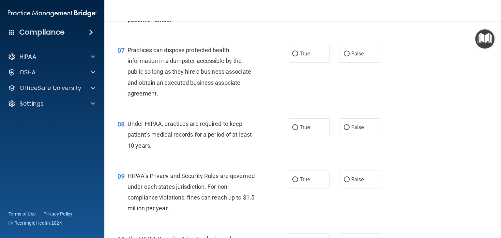
scroll to position [363, 0]
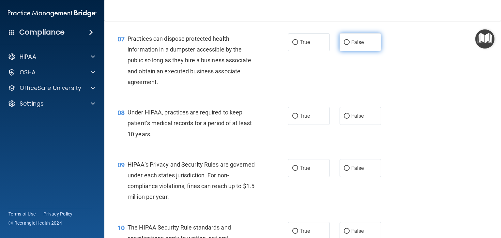
click at [359, 45] on span "False" at bounding box center [357, 42] width 13 height 6
click at [349, 45] on input "False" at bounding box center [347, 42] width 6 height 5
radio input "true"
click at [352, 136] on div "08 Under HIPAA, practices are required to keep patient’s medical records for a …" at bounding box center [302, 125] width 380 height 52
click at [351, 119] on span "False" at bounding box center [357, 116] width 13 height 6
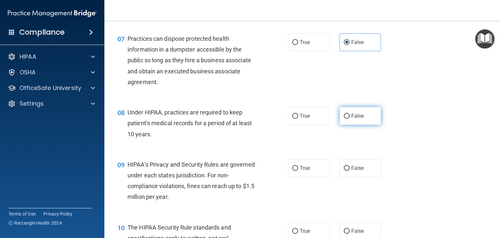
click at [349, 119] on input "False" at bounding box center [347, 116] width 6 height 5
radio input "true"
click at [353, 171] on span "False" at bounding box center [357, 168] width 13 height 6
click at [349, 171] on input "False" at bounding box center [347, 168] width 6 height 5
radio input "true"
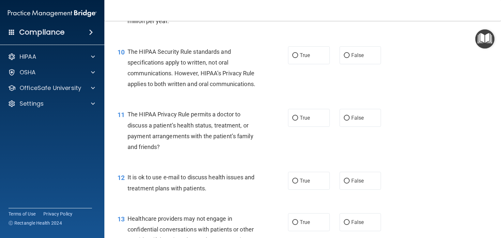
scroll to position [544, 0]
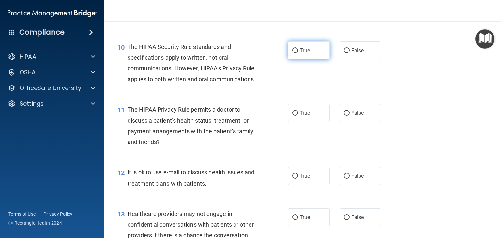
click at [306, 53] on span "True" at bounding box center [305, 50] width 10 height 6
click at [298, 53] on input "True" at bounding box center [295, 50] width 6 height 5
radio input "true"
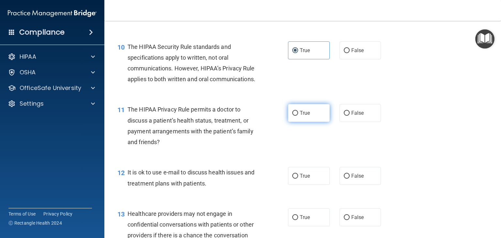
click at [300, 116] on span "True" at bounding box center [305, 113] width 10 height 6
click at [298, 116] on input "True" at bounding box center [295, 113] width 6 height 5
radio input "true"
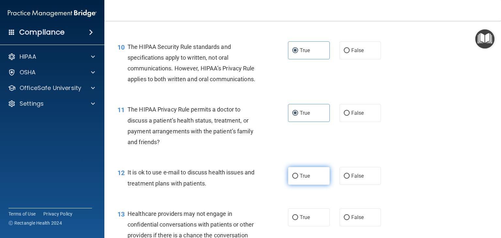
click at [303, 179] on span "True" at bounding box center [305, 176] width 10 height 6
click at [298, 179] on input "True" at bounding box center [295, 176] width 6 height 5
radio input "true"
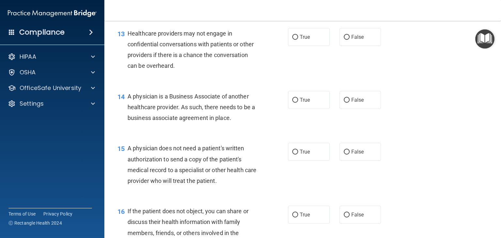
scroll to position [726, 0]
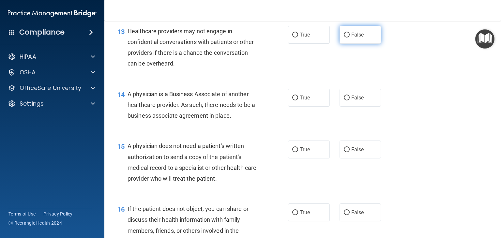
click at [351, 38] on span "False" at bounding box center [357, 35] width 13 height 6
click at [348, 37] on input "False" at bounding box center [347, 35] width 6 height 5
radio input "true"
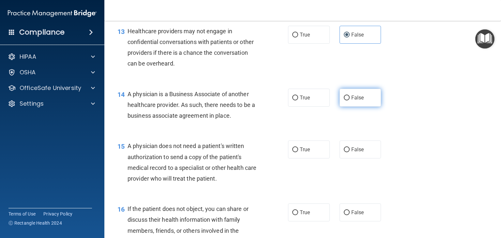
click at [349, 107] on label "False" at bounding box center [360, 98] width 42 height 18
click at [349, 100] on input "False" at bounding box center [347, 98] width 6 height 5
radio input "true"
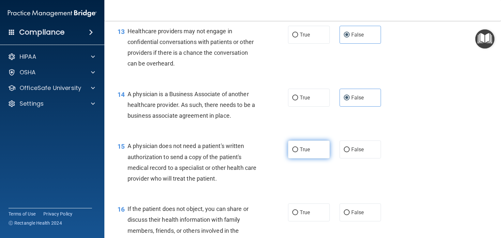
click at [301, 153] on span "True" at bounding box center [305, 149] width 10 height 6
click at [298, 152] on input "True" at bounding box center [295, 149] width 6 height 5
radio input "true"
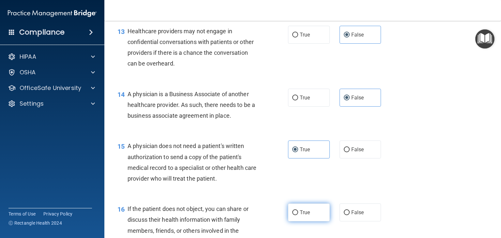
click at [303, 221] on label "True" at bounding box center [309, 212] width 42 height 18
click at [298, 215] on input "True" at bounding box center [295, 212] width 6 height 5
radio input "true"
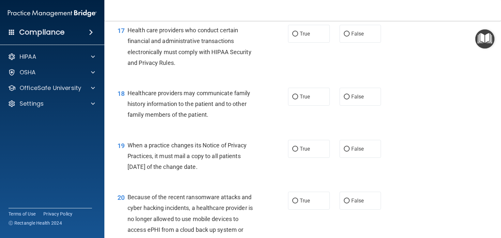
scroll to position [972, 0]
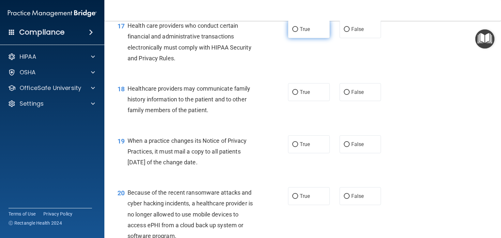
click at [308, 38] on label "True" at bounding box center [309, 29] width 42 height 18
click at [298, 32] on input "True" at bounding box center [295, 29] width 6 height 5
radio input "true"
click at [351, 95] on span "False" at bounding box center [357, 92] width 13 height 6
click at [349, 95] on input "False" at bounding box center [347, 92] width 6 height 5
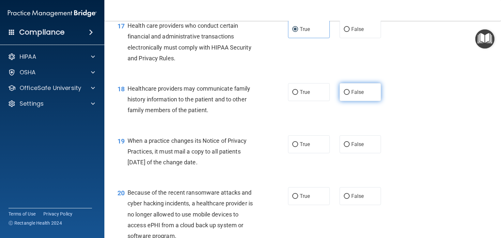
radio input "true"
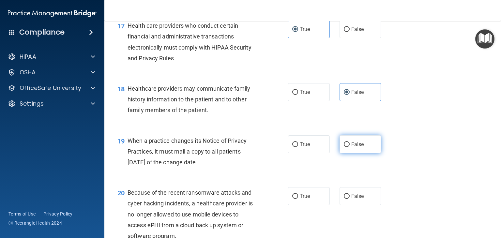
click at [346, 153] on label "False" at bounding box center [360, 144] width 42 height 18
click at [346, 147] on input "False" at bounding box center [347, 144] width 6 height 5
radio input "true"
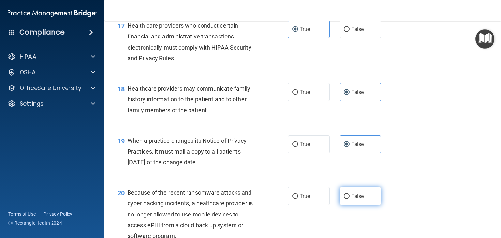
click at [351, 199] on span "False" at bounding box center [357, 196] width 13 height 6
click at [349, 199] on input "False" at bounding box center [347, 196] width 6 height 5
radio input "true"
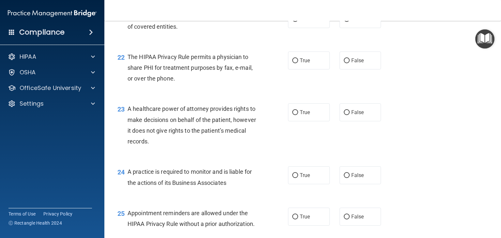
scroll to position [1225, 0]
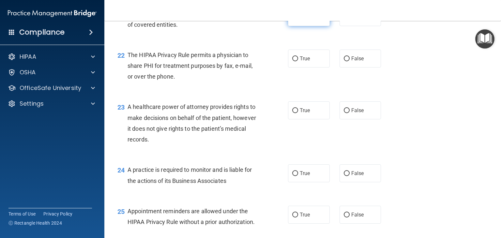
click at [305, 20] on span "True" at bounding box center [305, 17] width 10 height 6
click at [298, 20] on input "True" at bounding box center [295, 17] width 6 height 5
radio input "true"
click at [304, 67] on label "True" at bounding box center [309, 59] width 42 height 18
click at [298, 61] on input "True" at bounding box center [295, 58] width 6 height 5
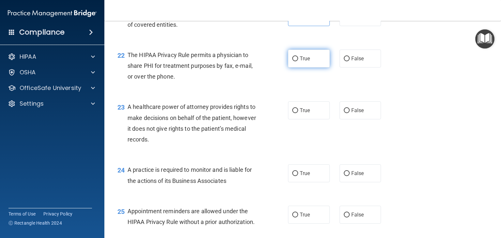
radio input "true"
click at [357, 119] on label "False" at bounding box center [360, 110] width 42 height 18
click at [349, 113] on input "False" at bounding box center [347, 110] width 6 height 5
radio input "true"
click at [351, 176] on span "False" at bounding box center [357, 173] width 13 height 6
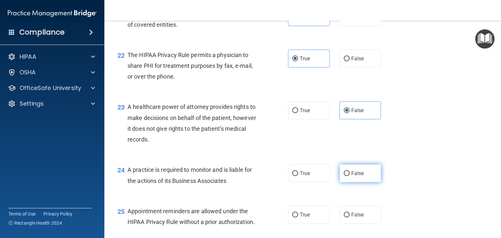
click at [348, 176] on input "False" at bounding box center [347, 173] width 6 height 5
radio input "true"
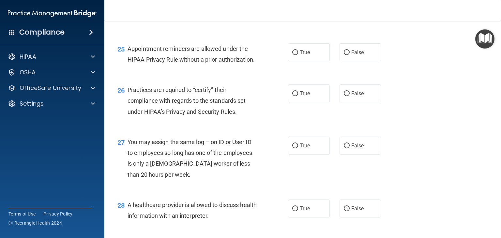
scroll to position [1406, 0]
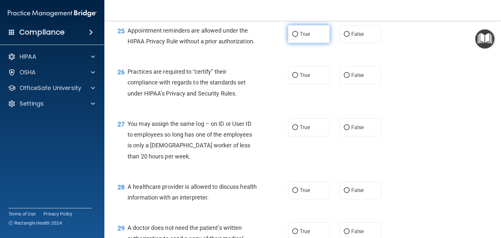
click at [309, 43] on label "True" at bounding box center [309, 34] width 42 height 18
click at [298, 37] on input "True" at bounding box center [295, 34] width 6 height 5
radio input "true"
click at [351, 78] on span "False" at bounding box center [357, 75] width 13 height 6
click at [349, 78] on input "False" at bounding box center [347, 75] width 6 height 5
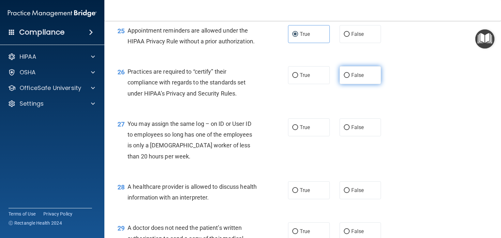
radio input "true"
click at [359, 130] on span "False" at bounding box center [357, 127] width 13 height 6
click at [349, 130] on input "False" at bounding box center [347, 127] width 6 height 5
radio input "true"
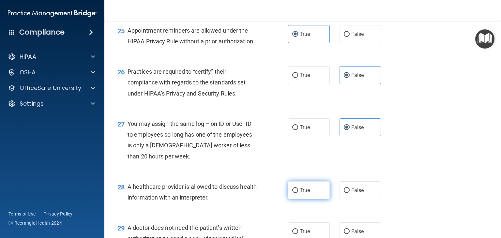
click at [308, 199] on label "True" at bounding box center [309, 190] width 42 height 18
click at [298, 193] on input "True" at bounding box center [295, 190] width 6 height 5
radio input "true"
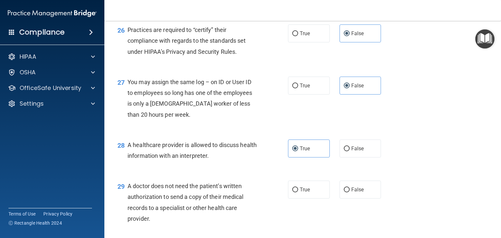
scroll to position [1561, 0]
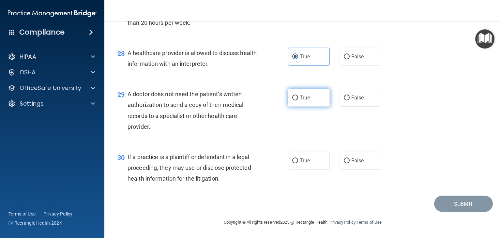
click at [300, 96] on span "True" at bounding box center [305, 98] width 10 height 6
click at [298, 96] on input "True" at bounding box center [295, 98] width 6 height 5
radio input "true"
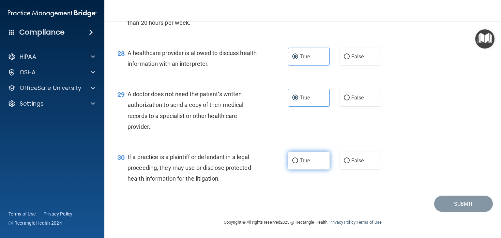
click at [304, 162] on span "True" at bounding box center [305, 160] width 10 height 6
click at [298, 162] on input "True" at bounding box center [295, 160] width 6 height 5
radio input "true"
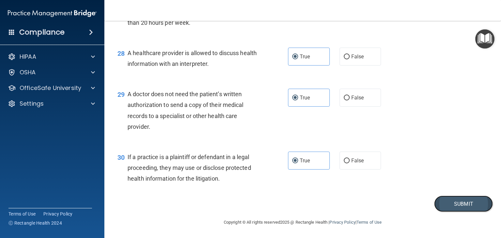
click at [455, 201] on button "Submit" at bounding box center [463, 204] width 59 height 17
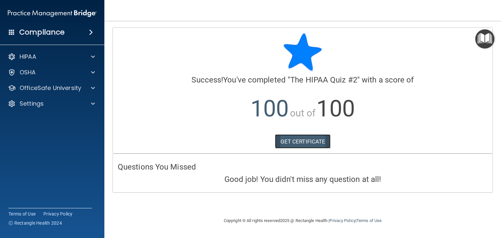
click at [294, 141] on link "GET CERTIFICATE" at bounding box center [303, 141] width 56 height 14
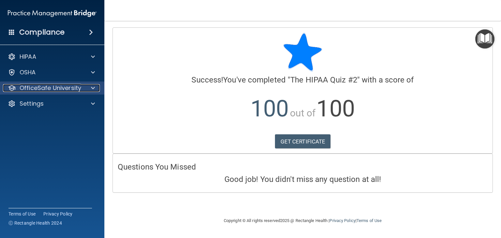
click at [71, 87] on p "OfficeSafe University" at bounding box center [51, 88] width 62 height 8
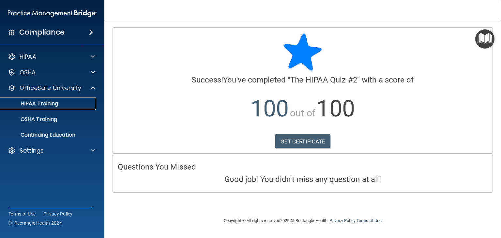
click at [72, 104] on div "HIPAA Training" at bounding box center [48, 103] width 89 height 7
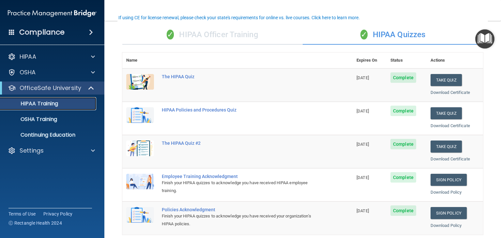
scroll to position [66, 0]
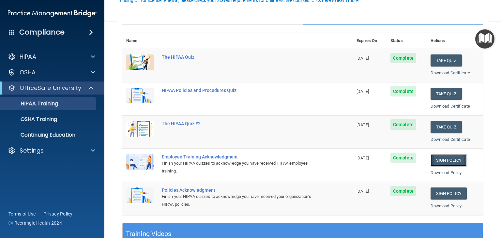
click at [442, 158] on link "Sign Policy" at bounding box center [448, 160] width 36 height 12
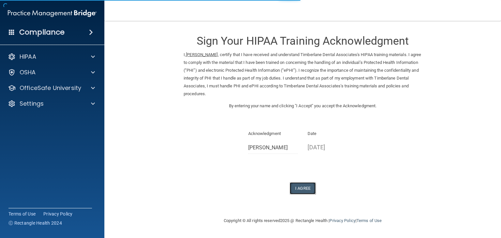
click at [300, 189] on button "I Agree" at bounding box center [302, 188] width 26 height 12
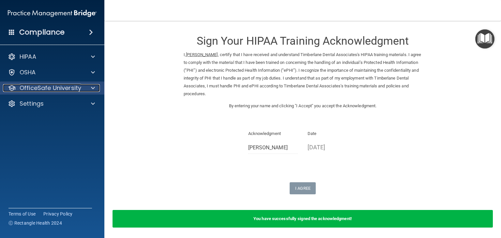
click at [60, 87] on p "OfficeSafe University" at bounding box center [51, 88] width 62 height 8
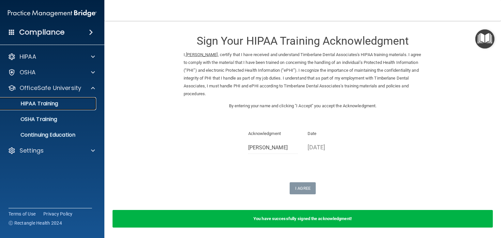
click at [71, 99] on link "HIPAA Training" at bounding box center [44, 103] width 103 height 13
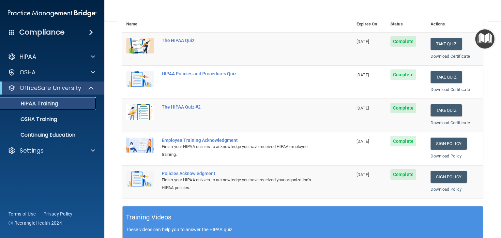
scroll to position [84, 0]
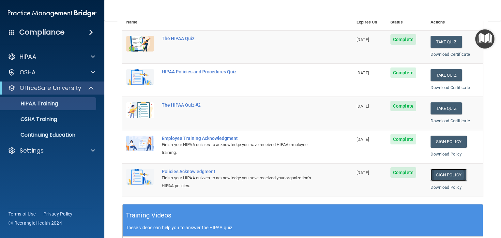
click at [447, 176] on link "Sign Policy" at bounding box center [448, 175] width 36 height 12
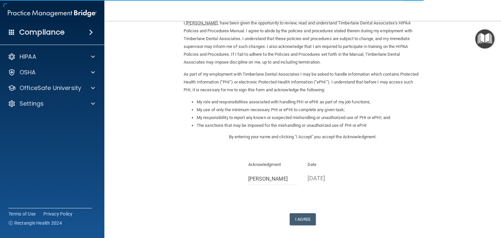
scroll to position [52, 0]
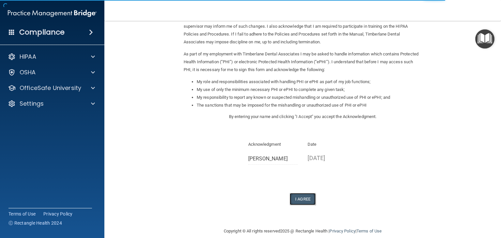
click at [301, 200] on button "I Agree" at bounding box center [302, 199] width 26 height 12
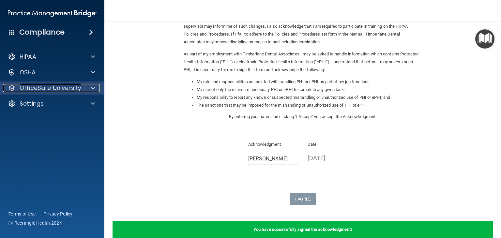
click at [78, 89] on p "OfficeSafe University" at bounding box center [51, 88] width 62 height 8
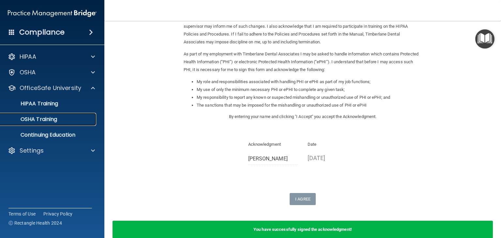
click at [68, 119] on div "OSHA Training" at bounding box center [48, 119] width 89 height 7
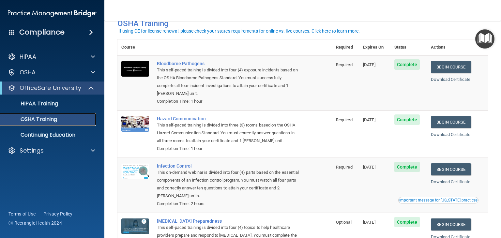
scroll to position [17, 0]
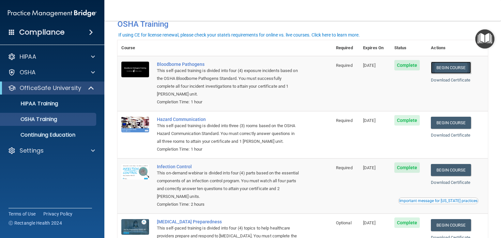
click at [448, 66] on link "Begin Course" at bounding box center [451, 68] width 40 height 12
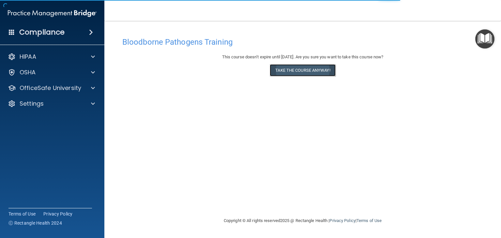
click at [291, 71] on button "Take the course anyway!" at bounding box center [303, 70] width 66 height 12
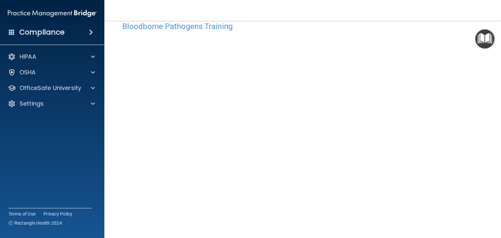
scroll to position [18, 0]
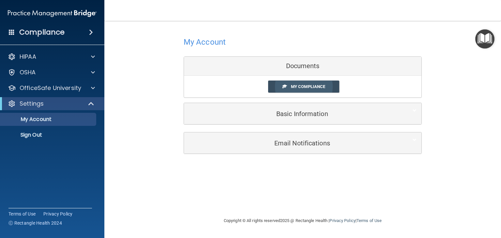
click at [306, 86] on span "My Compliance" at bounding box center [308, 86] width 34 height 5
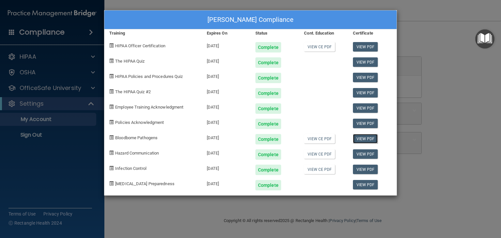
click at [363, 140] on link "View PDF" at bounding box center [365, 138] width 25 height 9
click at [366, 156] on link "View PDF" at bounding box center [365, 153] width 25 height 9
click at [52, 90] on div "Joshlynn Fitzpatrick's Compliance Training Expires On Status Cont. Education Ce…" at bounding box center [250, 119] width 501 height 238
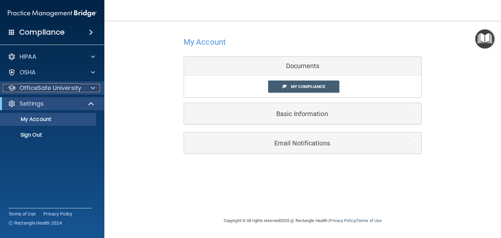
click at [52, 90] on p "OfficeSafe University" at bounding box center [51, 88] width 62 height 8
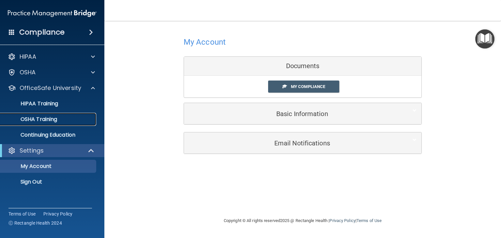
click at [48, 117] on p "OSHA Training" at bounding box center [30, 119] width 53 height 7
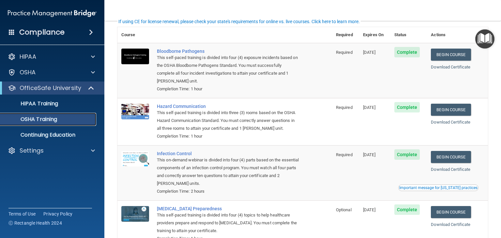
scroll to position [30, 0]
click at [453, 110] on link "Begin Course" at bounding box center [451, 110] width 40 height 12
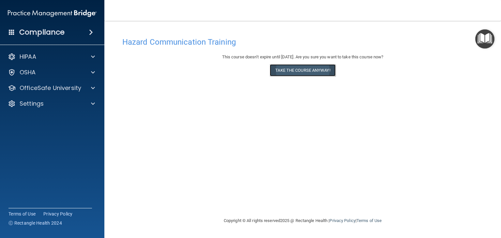
click at [308, 68] on button "Take the course anyway!" at bounding box center [303, 70] width 66 height 12
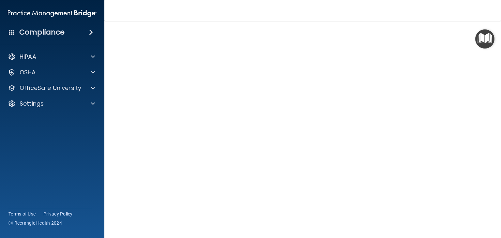
scroll to position [28, 0]
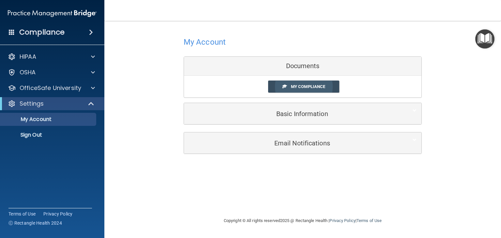
click at [304, 88] on span "My Compliance" at bounding box center [308, 86] width 34 height 5
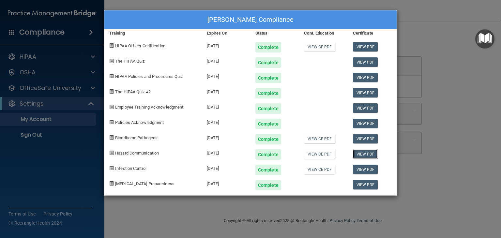
click at [369, 155] on link "View PDF" at bounding box center [365, 153] width 25 height 9
click at [177, 205] on div "Joshlynn Fitzpatrick's Compliance Training Expires On Status Cont. Education Ce…" at bounding box center [250, 119] width 501 height 238
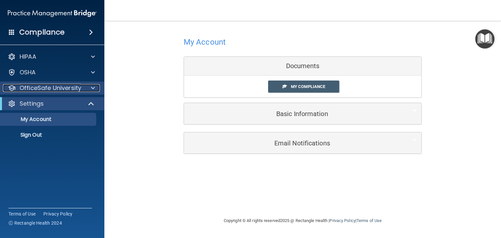
click at [51, 87] on p "OfficeSafe University" at bounding box center [51, 88] width 62 height 8
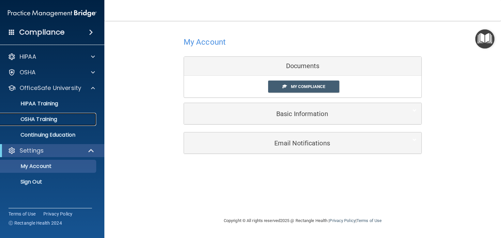
click at [51, 121] on p "OSHA Training" at bounding box center [30, 119] width 53 height 7
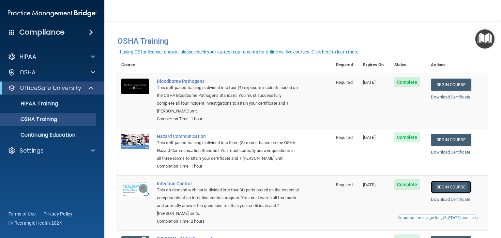
click at [455, 187] on link "Begin Course" at bounding box center [451, 187] width 40 height 12
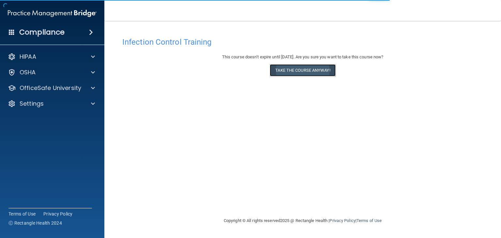
click at [299, 68] on button "Take the course anyway!" at bounding box center [303, 70] width 66 height 12
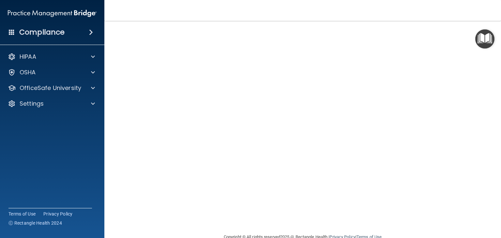
scroll to position [29, 0]
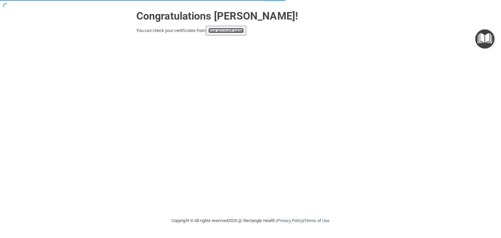
click at [243, 31] on link "your account page!" at bounding box center [226, 30] width 36 height 5
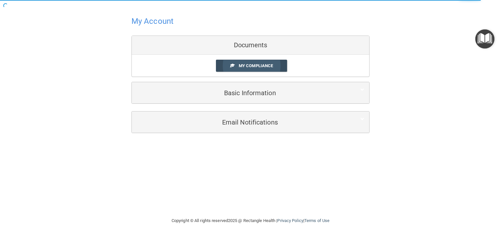
click at [251, 66] on span "My Compliance" at bounding box center [256, 65] width 34 height 5
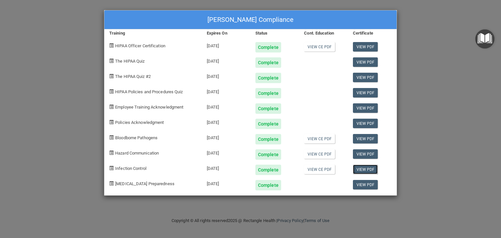
click at [365, 169] on link "View PDF" at bounding box center [365, 169] width 25 height 9
